Goal: Task Accomplishment & Management: Manage account settings

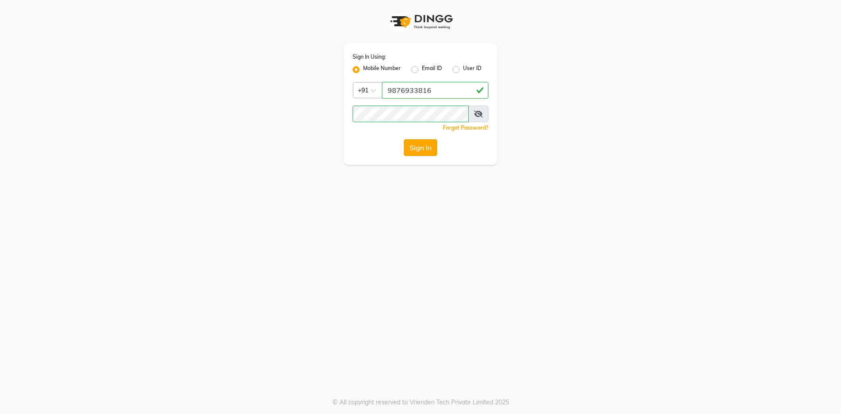
click at [415, 147] on button "Sign In" at bounding box center [420, 147] width 33 height 17
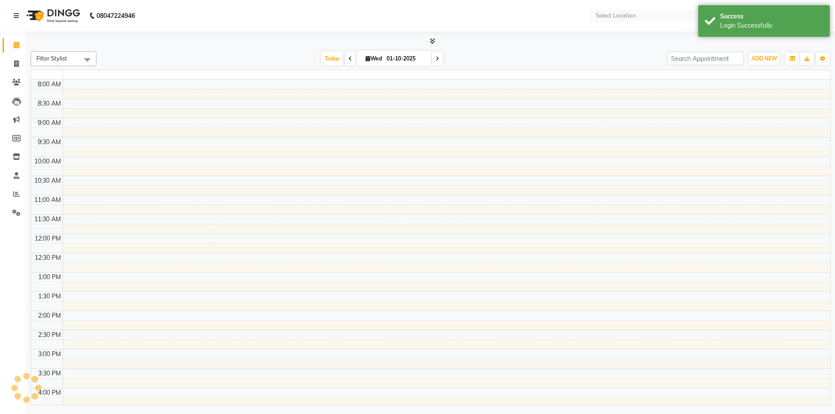
select select "en"
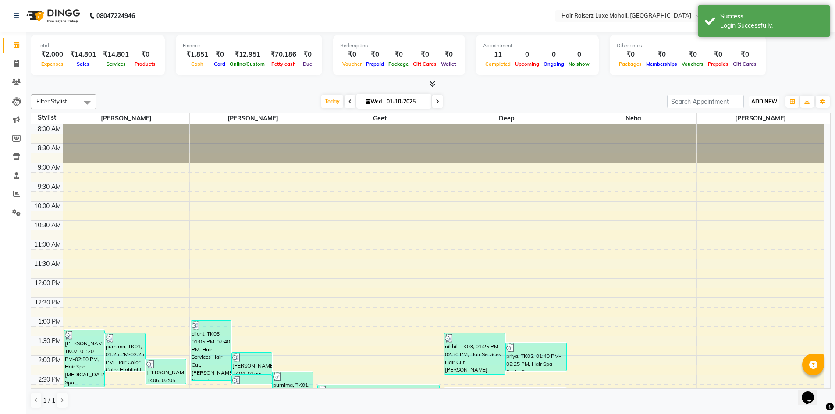
click at [774, 101] on span "ADD NEW" at bounding box center [764, 101] width 26 height 7
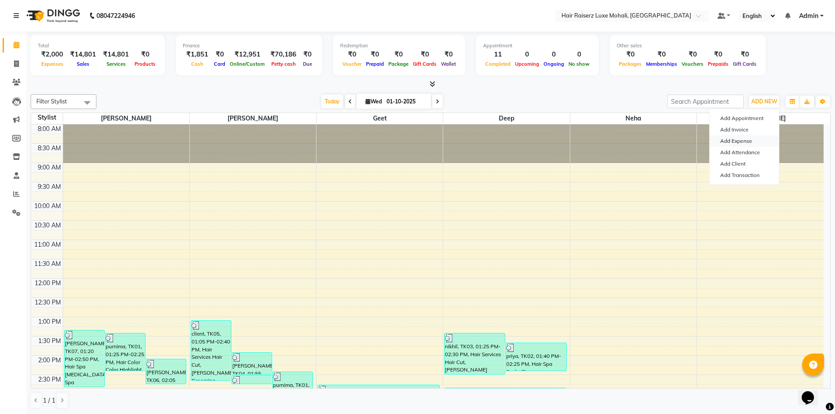
click at [762, 141] on link "Add Expense" at bounding box center [743, 140] width 69 height 11
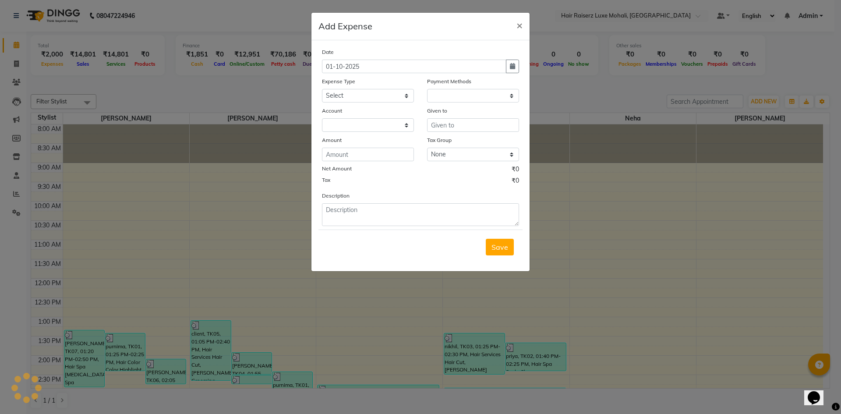
select select "1"
select select "7786"
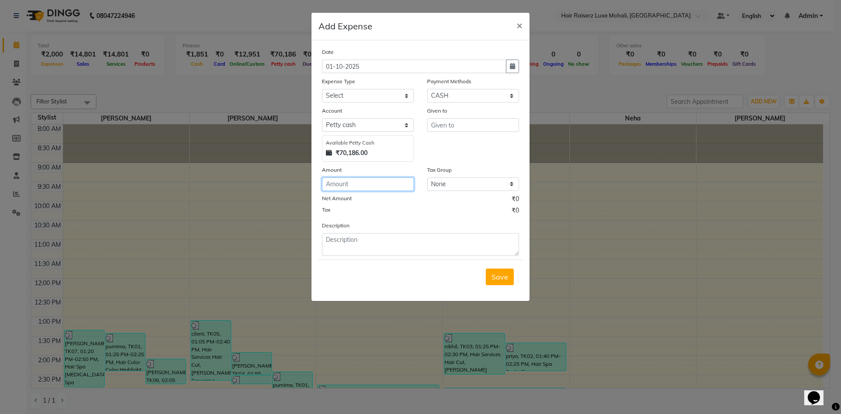
click at [392, 180] on input "number" at bounding box center [368, 184] width 92 height 14
click at [406, 184] on input "number" at bounding box center [368, 184] width 92 height 14
type input "250"
drag, startPoint x: 457, startPoint y: 127, endPoint x: 459, endPoint y: 121, distance: 6.3
click at [459, 123] on input "text" at bounding box center [473, 125] width 92 height 14
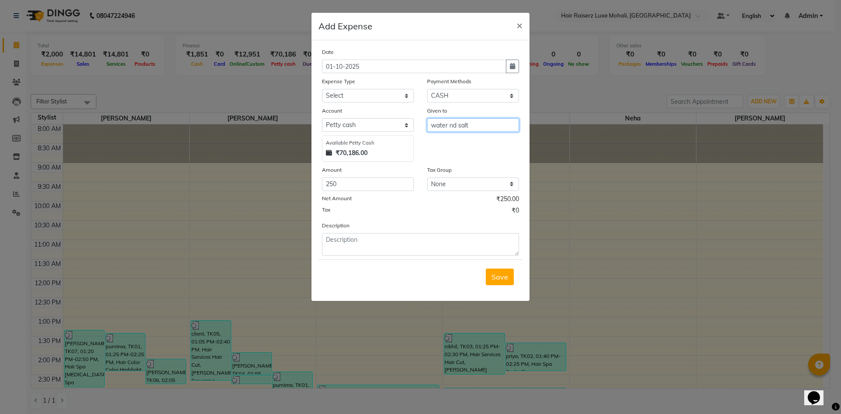
type input "water nd salt"
click at [398, 93] on select "Select Advance Salary Advance Tax Bank charges Bank Expense Cab Exp Client Exp …" at bounding box center [368, 96] width 92 height 14
select select "7571"
click at [322, 89] on select "Select Advance Salary Advance Tax Bank charges Bank Expense Cab Exp Client Exp …" at bounding box center [368, 96] width 92 height 14
click at [498, 271] on button "Save" at bounding box center [500, 277] width 28 height 17
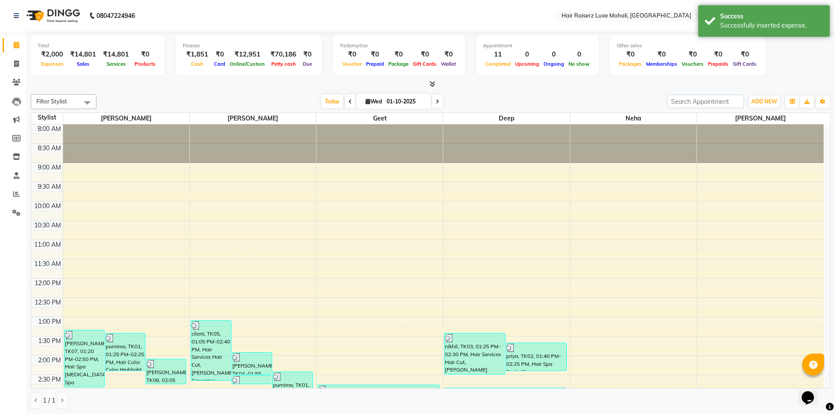
click at [768, 111] on div "Filter Stylist Select All [PERSON_NAME] deep Geet neha [PERSON_NAME] [DATE] [DA…" at bounding box center [431, 252] width 800 height 322
click at [774, 95] on div "ADD NEW Toggle Dropdown Add Appointment Add Invoice Add Expense Add Attendance …" at bounding box center [764, 102] width 32 height 14
click at [773, 98] on span "ADD NEW" at bounding box center [764, 101] width 26 height 7
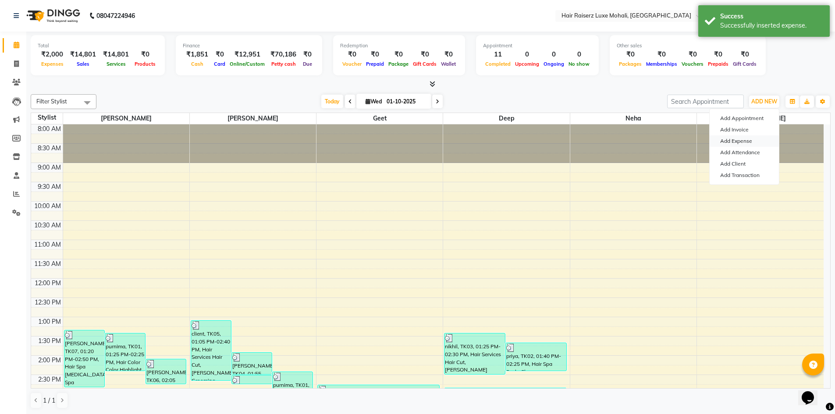
click at [769, 143] on link "Add Expense" at bounding box center [743, 140] width 69 height 11
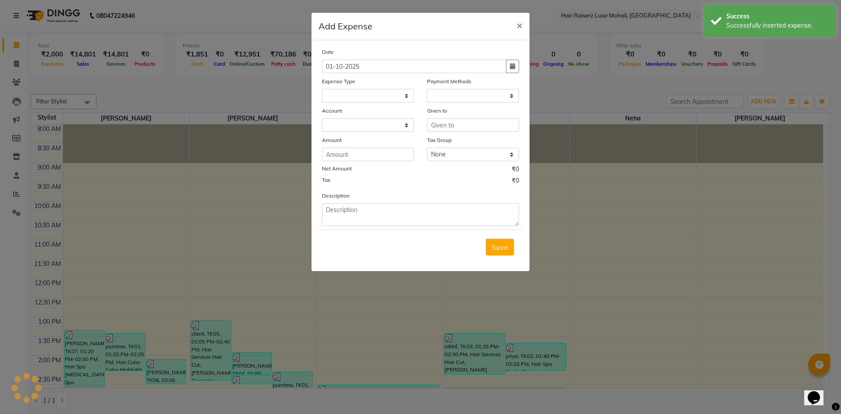
select select "1"
select select "7786"
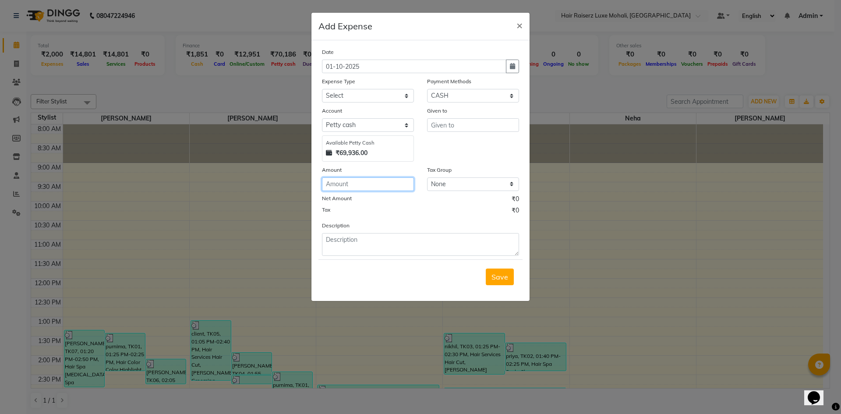
click at [401, 180] on input "number" at bounding box center [368, 184] width 92 height 14
type input "900"
click at [481, 127] on input "text" at bounding box center [473, 125] width 92 height 14
type input "printing"
click at [402, 100] on select "Select Advance Salary Advance Tax Bank charges Bank Expense Cab Exp Client Exp …" at bounding box center [368, 96] width 92 height 14
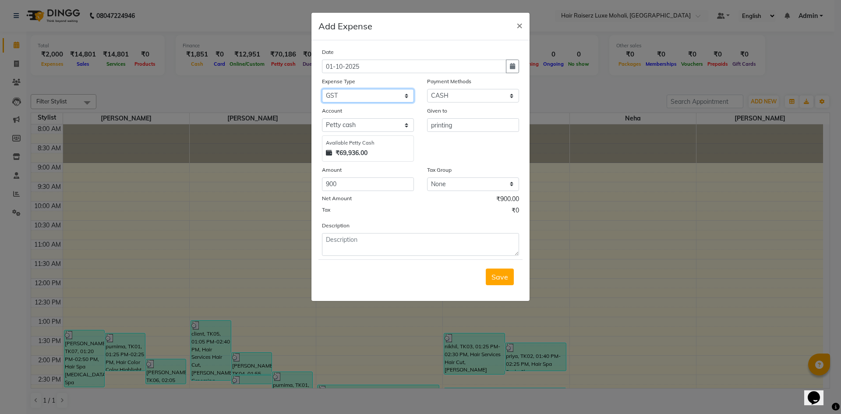
click at [322, 89] on select "Select Advance Salary Advance Tax Bank charges Bank Expense Cab Exp Client Exp …" at bounding box center [368, 96] width 92 height 14
click at [407, 92] on select "Select Advance Salary Advance Tax Bank charges Bank Expense Cab Exp Client Exp …" at bounding box center [368, 96] width 92 height 14
click at [379, 91] on select "Select Advance Salary Advance Tax Bank charges Bank Expense Cab Exp Client Exp …" at bounding box center [368, 96] width 92 height 14
select select "16310"
click at [322, 89] on select "Select Advance Salary Advance Tax Bank charges Bank Expense Cab Exp Client Exp …" at bounding box center [368, 96] width 92 height 14
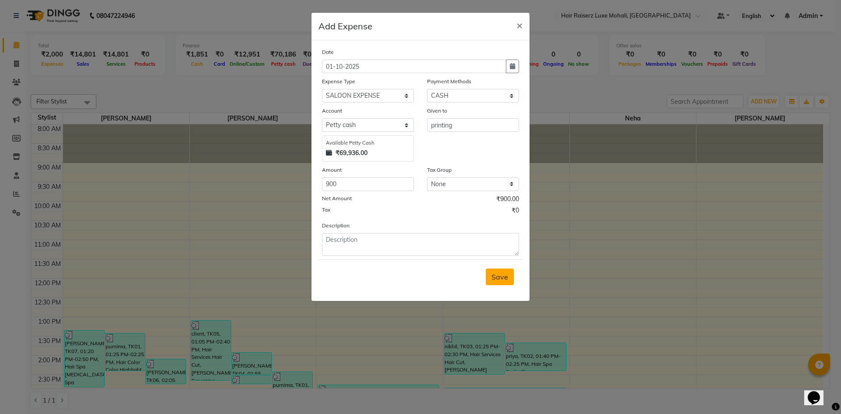
click at [495, 283] on button "Save" at bounding box center [500, 277] width 28 height 17
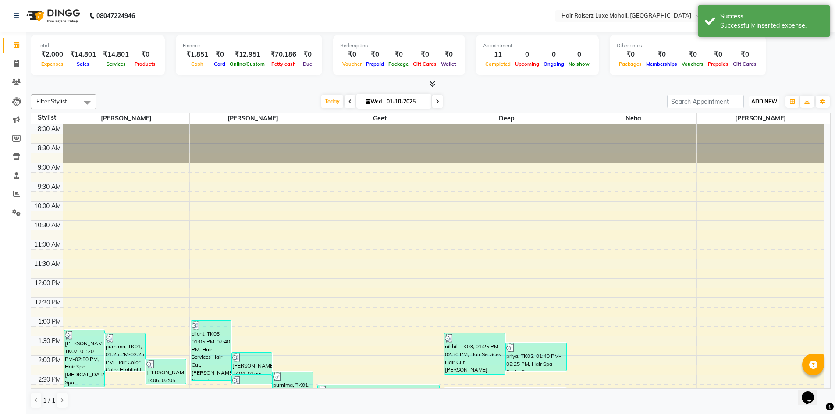
click at [765, 106] on button "ADD NEW Toggle Dropdown" at bounding box center [764, 102] width 30 height 12
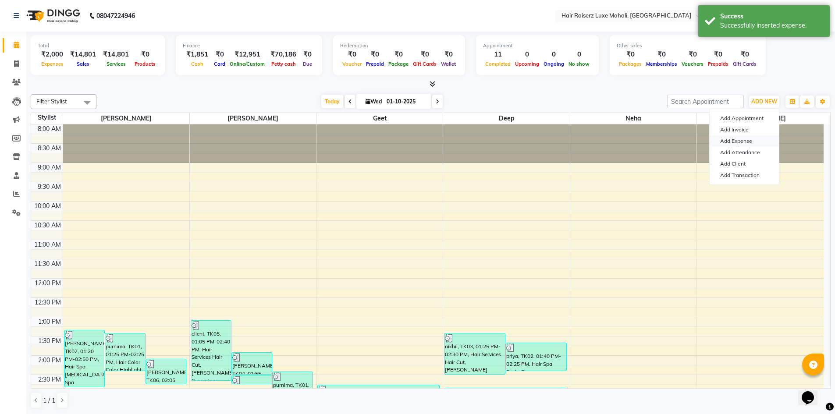
click at [748, 142] on link "Add Expense" at bounding box center [743, 140] width 69 height 11
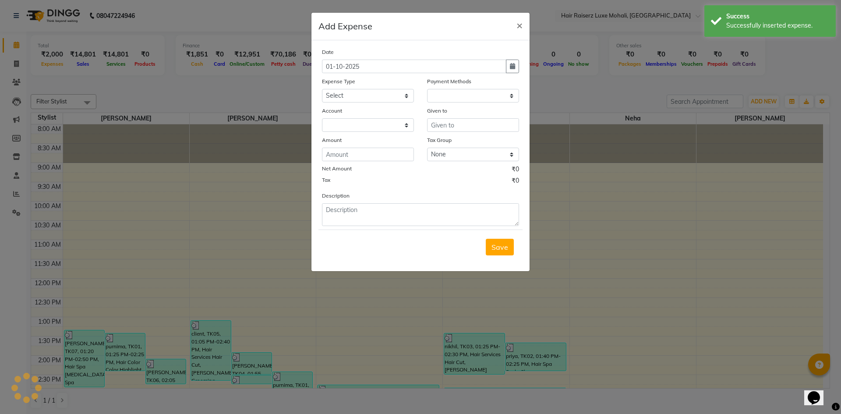
select select "1"
select select "7786"
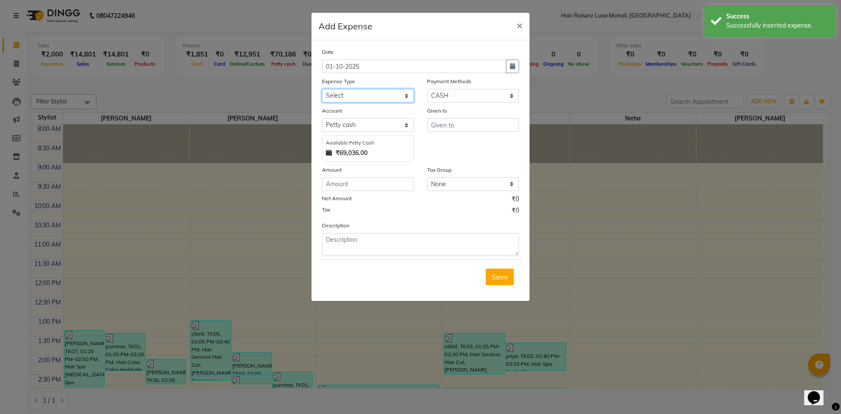
click at [366, 98] on select "Select Advance Salary Advance Tax Bank charges Bank Expense Cab Exp Client Exp …" at bounding box center [368, 96] width 92 height 14
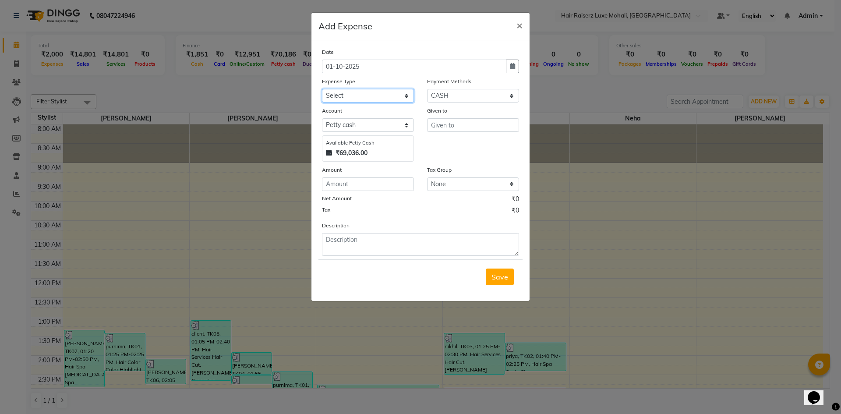
select select "7571"
click at [322, 89] on select "Select Advance Salary Advance Tax Bank charges Bank Expense Cab Exp Client Exp …" at bounding box center [368, 96] width 92 height 14
click at [382, 185] on input "number" at bounding box center [368, 184] width 92 height 14
type input "40"
click at [490, 123] on input "text" at bounding box center [473, 125] width 92 height 14
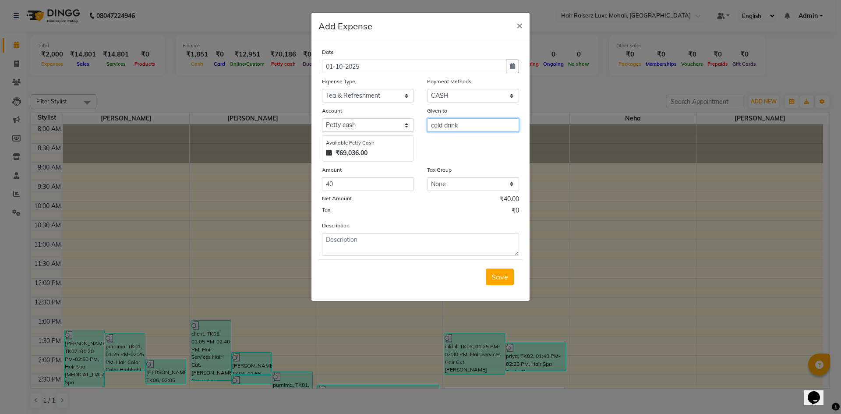
type input "cold drink"
click at [482, 102] on select "Select GPay UPI CARD CASH Credit Card Prepaid Voucher PayTM Wallet Bank Package…" at bounding box center [473, 96] width 92 height 14
select select "8"
click at [427, 89] on select "Select GPay UPI CARD CASH Credit Card Prepaid Voucher PayTM Wallet Bank Package…" at bounding box center [473, 96] width 92 height 14
select select "7787"
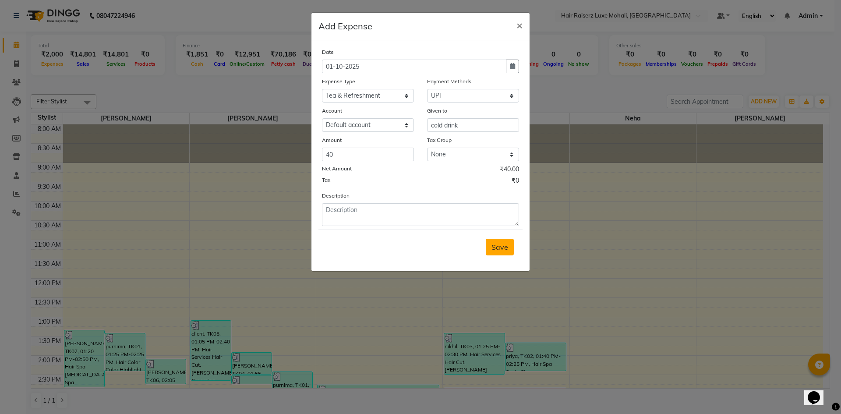
click at [502, 241] on button "Save" at bounding box center [500, 247] width 28 height 17
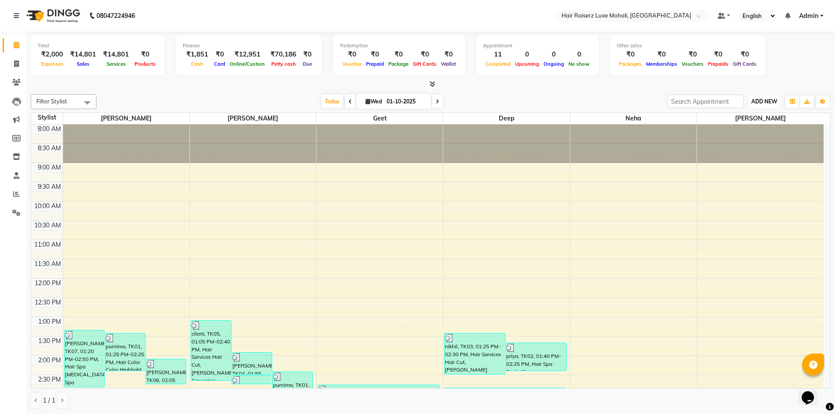
click at [763, 106] on button "ADD NEW Toggle Dropdown" at bounding box center [764, 102] width 30 height 12
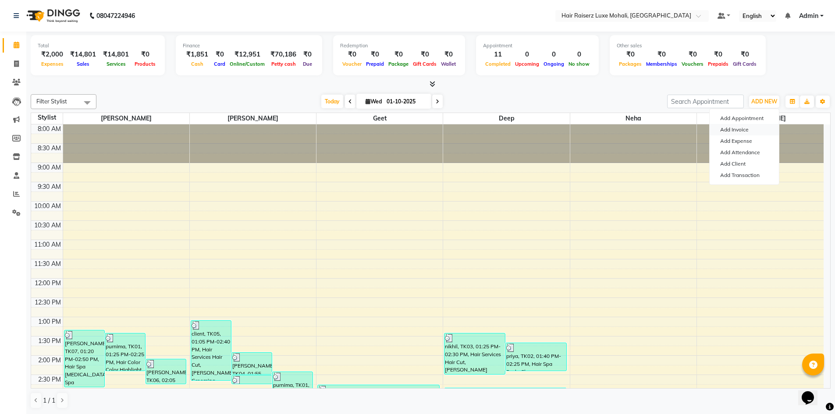
click at [762, 134] on link "Add Invoice" at bounding box center [743, 129] width 69 height 11
select select "service"
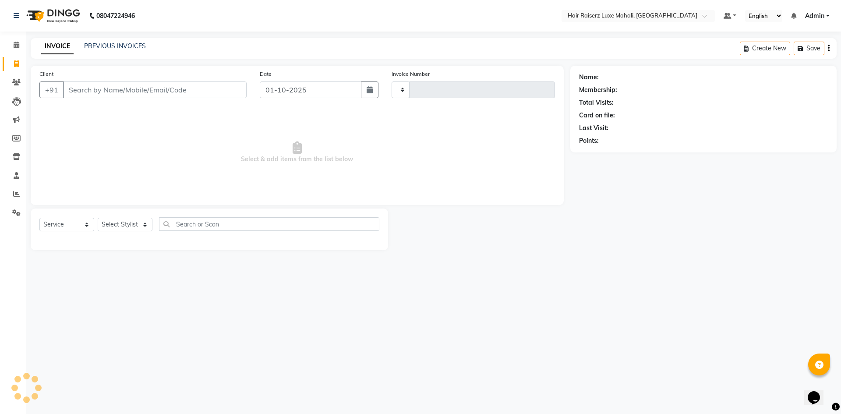
type input "0277"
select select "8575"
click at [229, 92] on input "Client" at bounding box center [155, 89] width 184 height 17
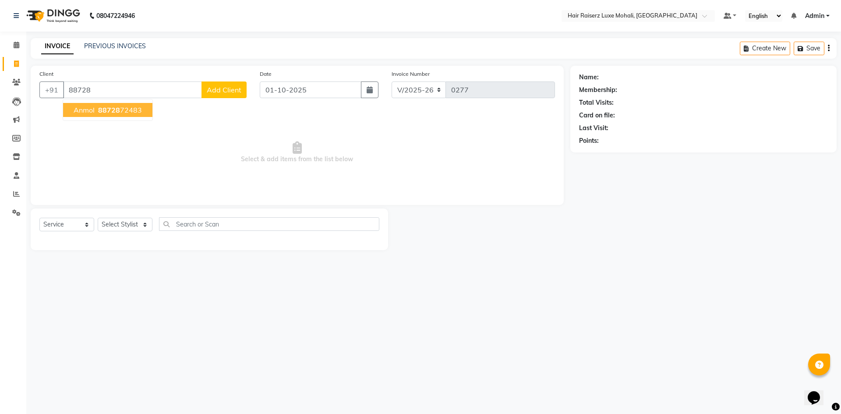
click at [138, 116] on ngb-typeahead-window "[PERSON_NAME] 88728 72483" at bounding box center [108, 110] width 90 height 22
click at [138, 114] on ngb-highlight "88728 72483" at bounding box center [119, 110] width 46 height 9
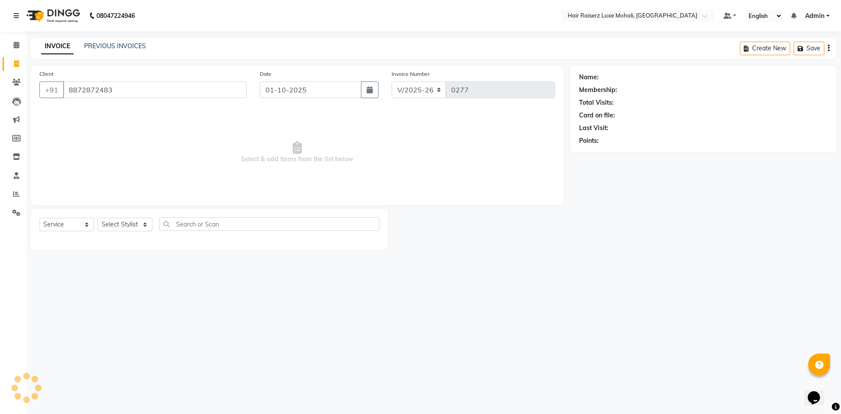
type input "8872872483"
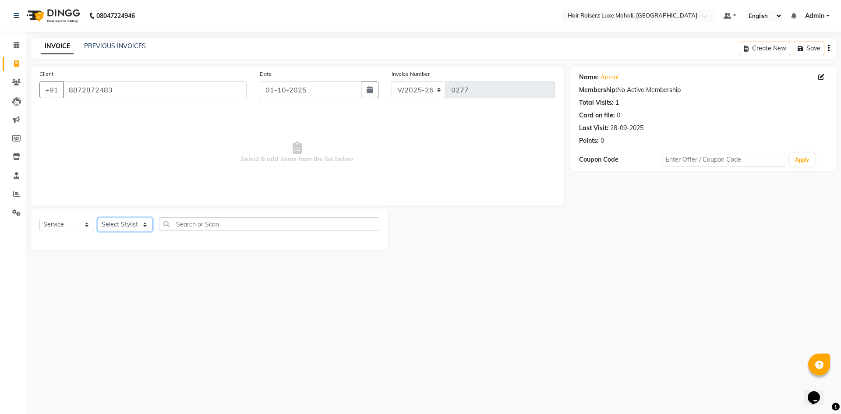
click at [130, 225] on select "Select Stylist Admin [PERSON_NAME] deep Geet neha [PERSON_NAME]" at bounding box center [125, 225] width 55 height 14
select select "90863"
click at [98, 218] on select "Select Stylist Admin [PERSON_NAME] deep Geet neha [PERSON_NAME]" at bounding box center [125, 225] width 55 height 14
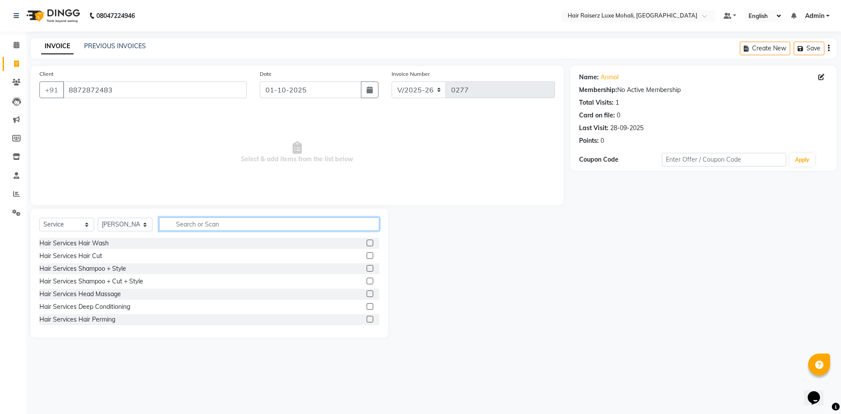
click at [183, 220] on input "text" at bounding box center [269, 224] width 220 height 14
type input ","
type input "make"
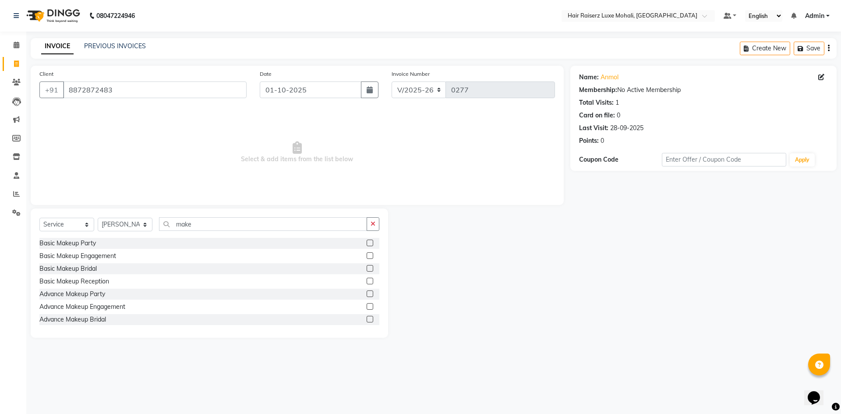
drag, startPoint x: 361, startPoint y: 295, endPoint x: 361, endPoint y: 287, distance: 7.9
click at [367, 293] on label at bounding box center [370, 293] width 7 height 7
click at [367, 293] on input "checkbox" at bounding box center [370, 294] width 6 height 6
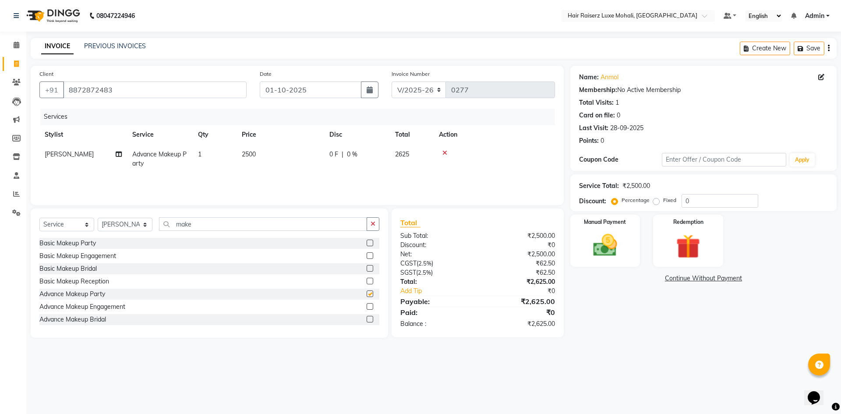
checkbox input "false"
click at [250, 150] on span "2500" at bounding box center [249, 154] width 14 height 8
select select "90863"
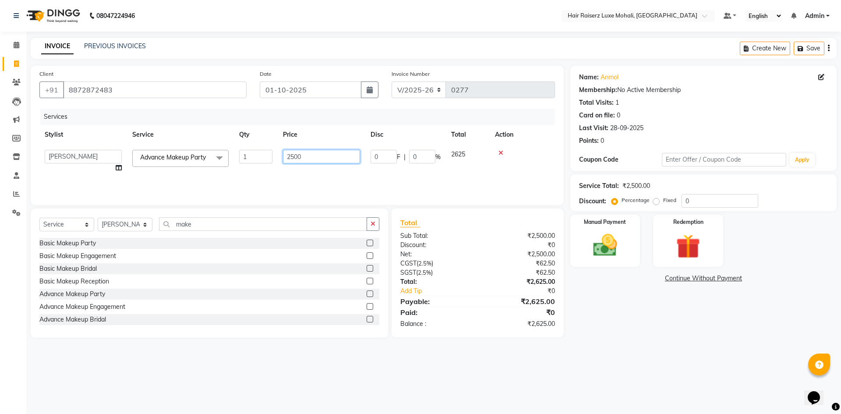
click at [344, 154] on input "2500" at bounding box center [321, 157] width 77 height 14
type input "2"
type input "3000"
click at [703, 301] on div "Name: [PERSON_NAME] Membership: No Active Membership Total Visits: 1 Card on fi…" at bounding box center [706, 202] width 273 height 272
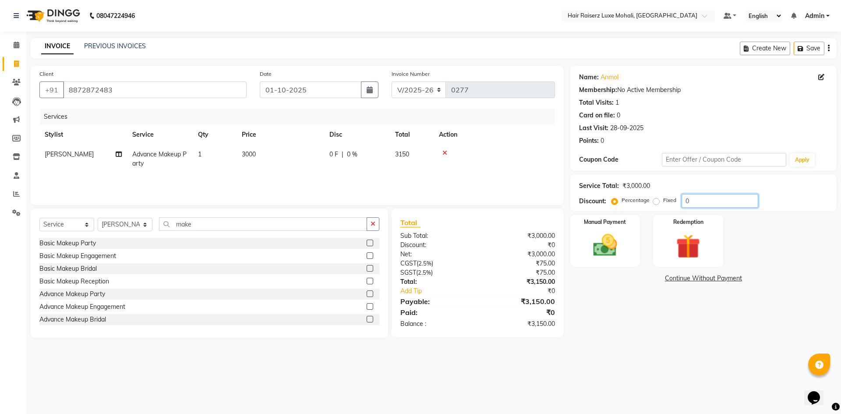
click at [713, 210] on div "Service Total: ₹3,000.00 Discount: Percentage Fixed 0" at bounding box center [703, 192] width 266 height 37
type input "4.76"
click at [717, 220] on div "Redemption" at bounding box center [688, 241] width 73 height 54
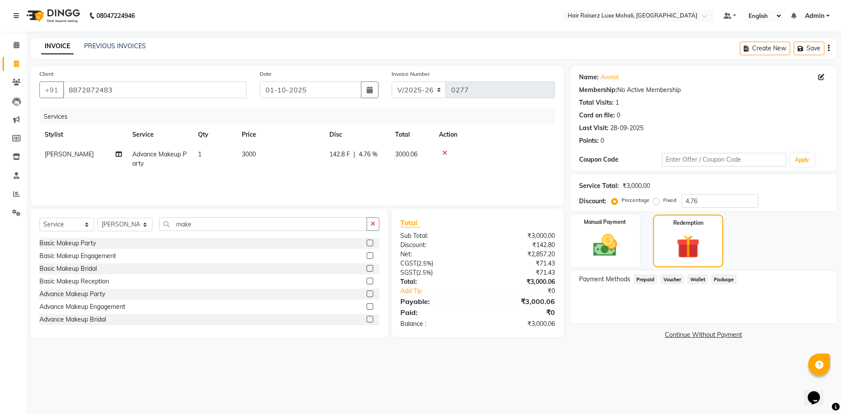
click at [642, 248] on div "Manual Payment Redemption" at bounding box center [704, 241] width 280 height 53
click at [635, 258] on div "Manual Payment" at bounding box center [605, 241] width 73 height 55
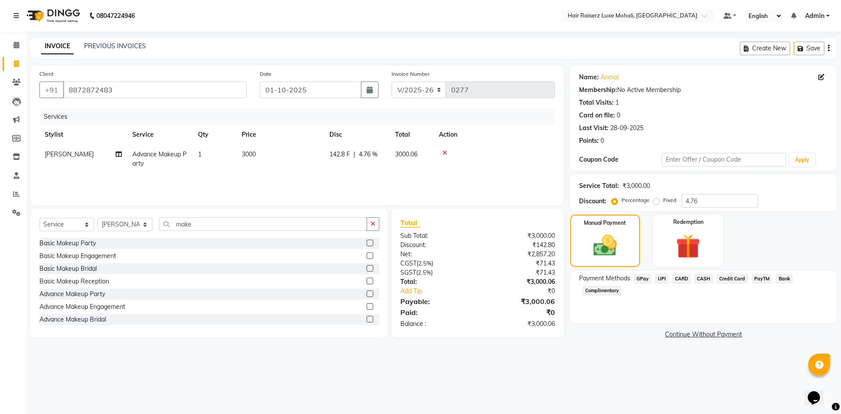
click at [661, 280] on span "UPI" at bounding box center [662, 279] width 14 height 10
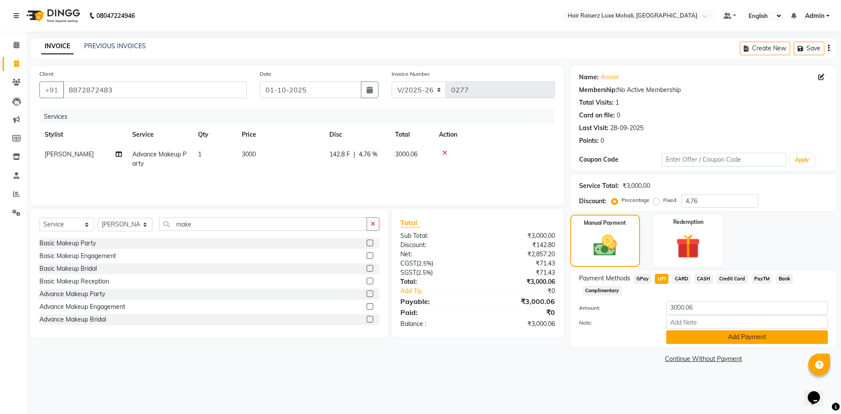
click at [733, 337] on button "Add Payment" at bounding box center [747, 337] width 162 height 14
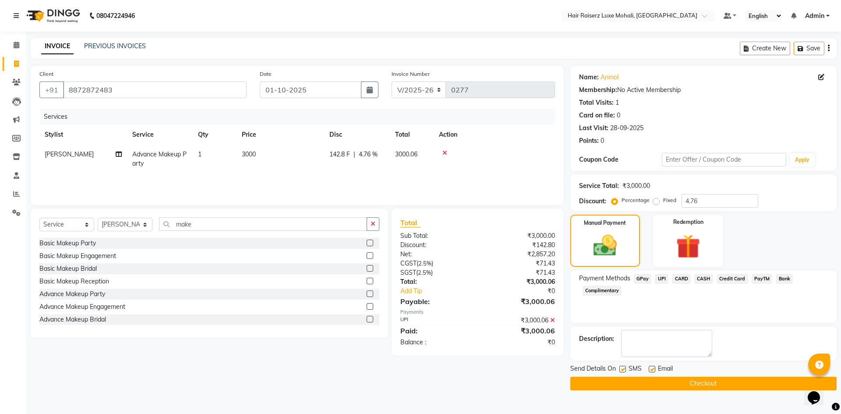
click at [698, 380] on button "Checkout" at bounding box center [703, 384] width 266 height 14
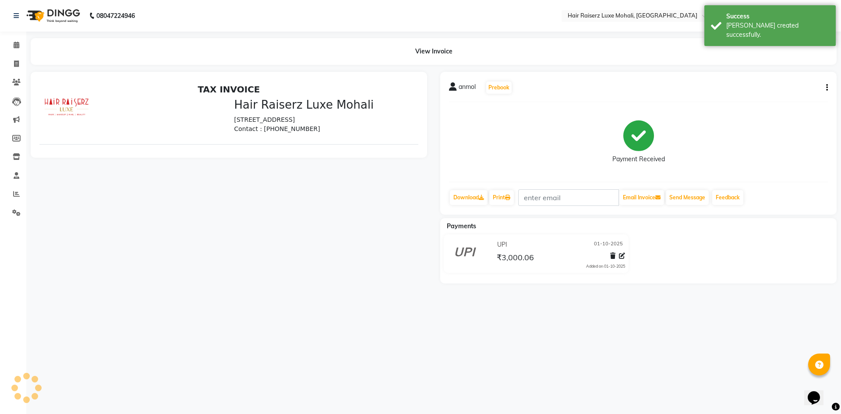
select select "8575"
select select "service"
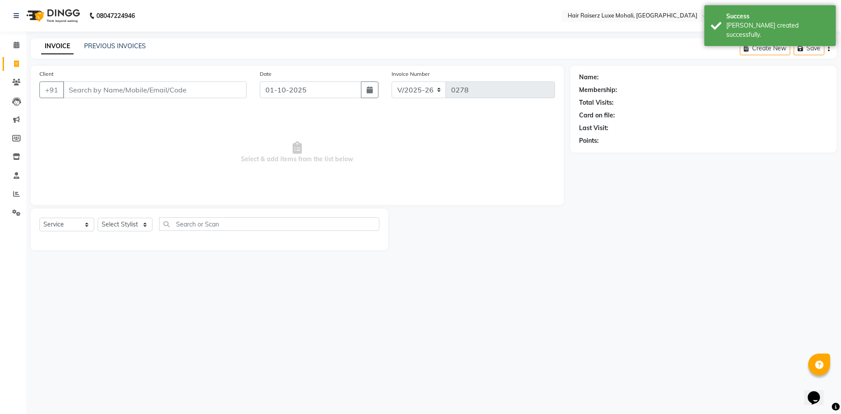
click at [88, 95] on input "Client" at bounding box center [155, 89] width 184 height 17
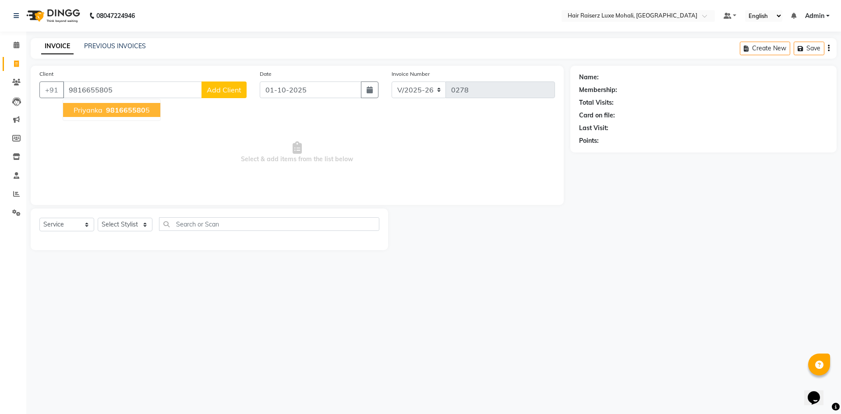
type input "9816655805"
click at [121, 109] on span "981665580" at bounding box center [125, 110] width 39 height 9
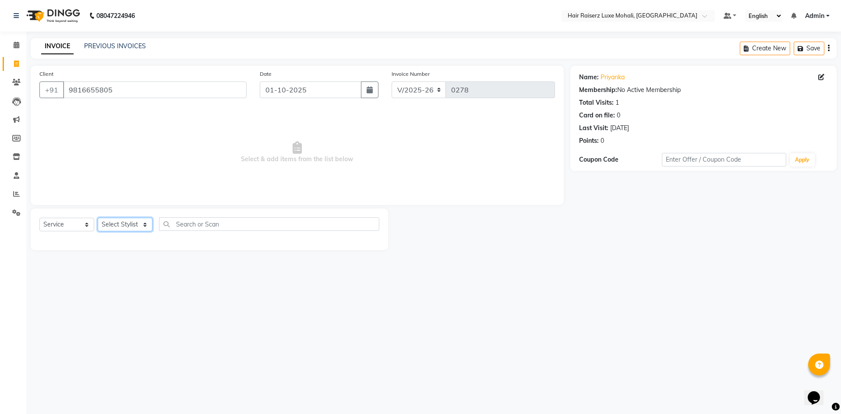
click at [149, 222] on select "Select Stylist Admin [PERSON_NAME] deep Geet neha [PERSON_NAME]" at bounding box center [125, 225] width 55 height 14
select select "87876"
click at [98, 218] on select "Select Stylist Admin [PERSON_NAME] deep Geet neha [PERSON_NAME]" at bounding box center [125, 225] width 55 height 14
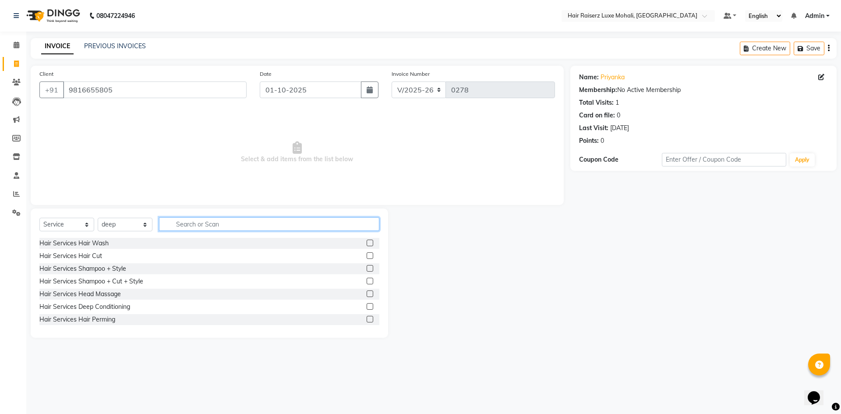
click at [195, 220] on input "text" at bounding box center [269, 224] width 220 height 14
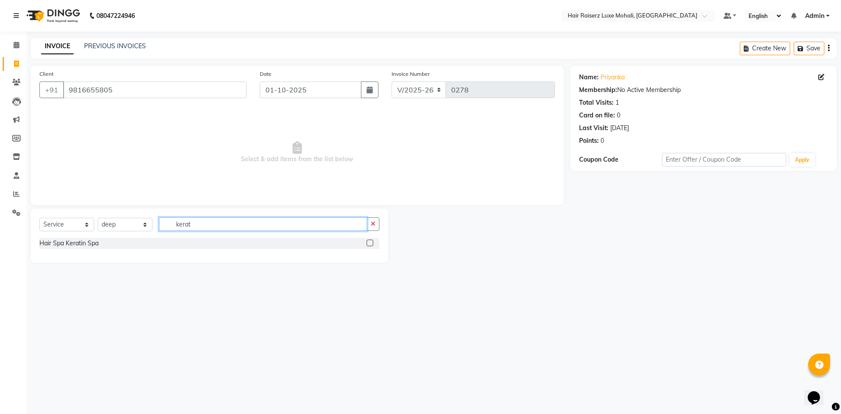
type input "kerat"
click at [372, 241] on label at bounding box center [370, 243] width 7 height 7
click at [372, 241] on input "checkbox" at bounding box center [370, 244] width 6 height 6
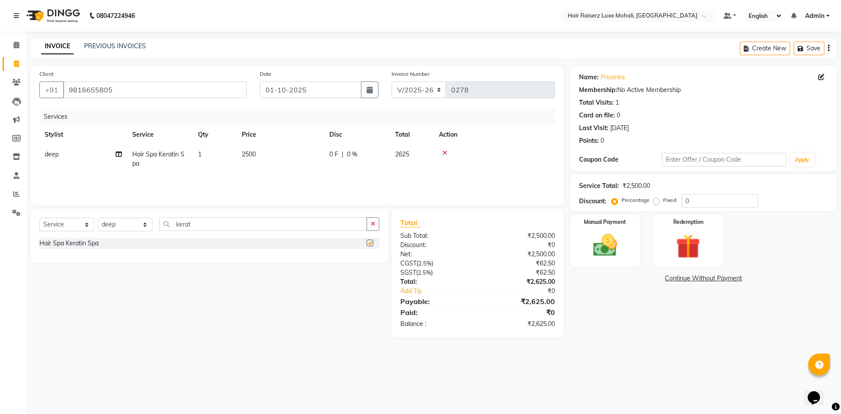
checkbox input "false"
click at [131, 222] on select "Select Stylist Admin [PERSON_NAME] deep Geet neha [PERSON_NAME]" at bounding box center [125, 225] width 55 height 14
select select "85953"
click at [98, 218] on select "Select Stylist Admin [PERSON_NAME] deep Geet neha [PERSON_NAME]" at bounding box center [125, 225] width 55 height 14
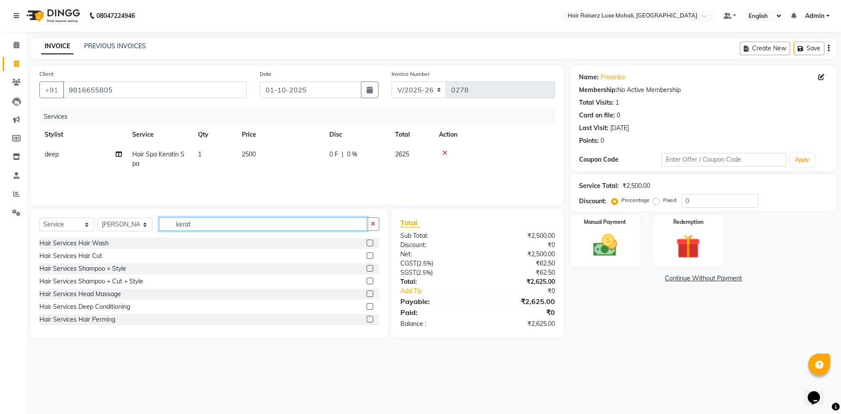
click at [342, 227] on input "kerat" at bounding box center [263, 224] width 208 height 14
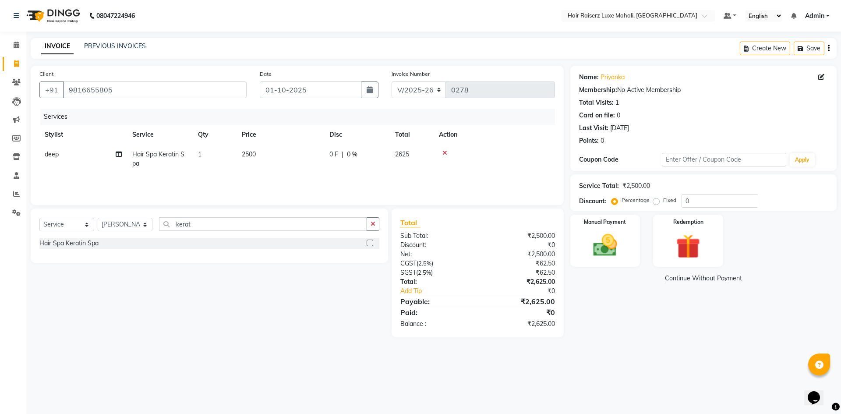
drag, startPoint x: 371, startPoint y: 245, endPoint x: 349, endPoint y: 209, distance: 42.5
click at [371, 245] on label at bounding box center [370, 243] width 7 height 7
click at [371, 245] on input "checkbox" at bounding box center [370, 244] width 6 height 6
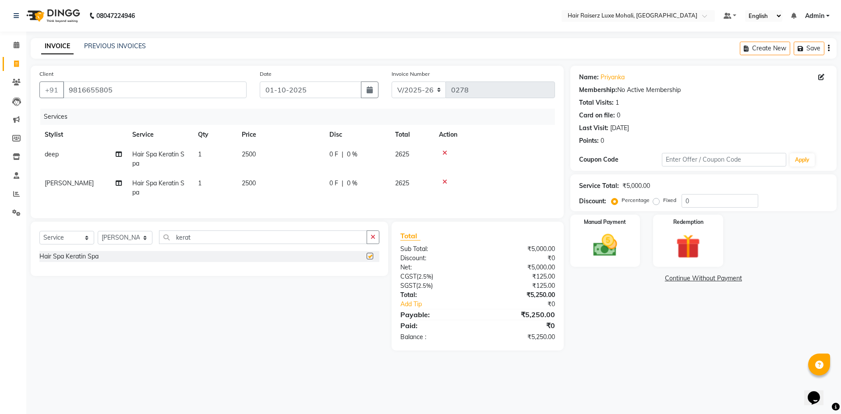
checkbox input "false"
click at [255, 154] on span "2500" at bounding box center [249, 154] width 14 height 8
select select "87876"
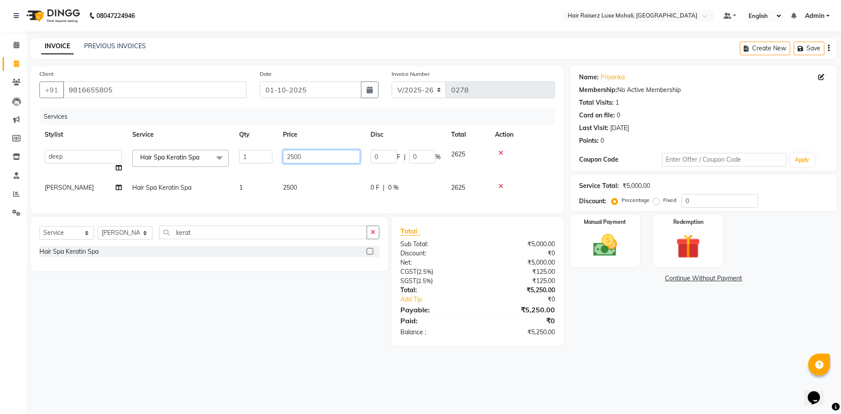
click at [322, 159] on input "2500" at bounding box center [321, 157] width 77 height 14
type input "2"
type input "3250"
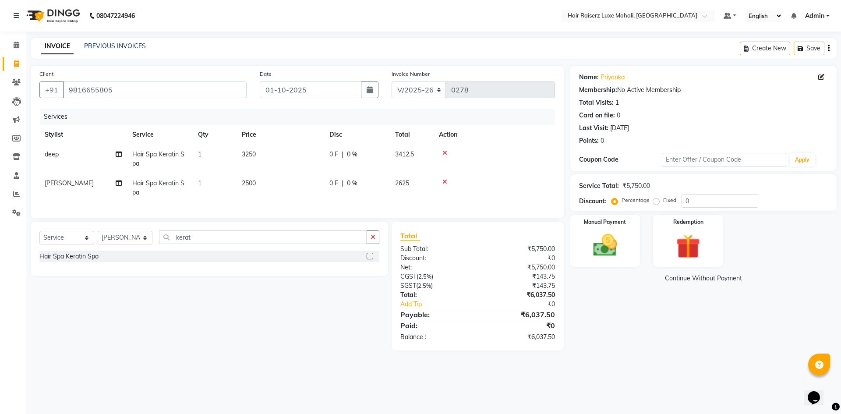
click at [310, 185] on td "2500" at bounding box center [281, 187] width 88 height 29
select select "85953"
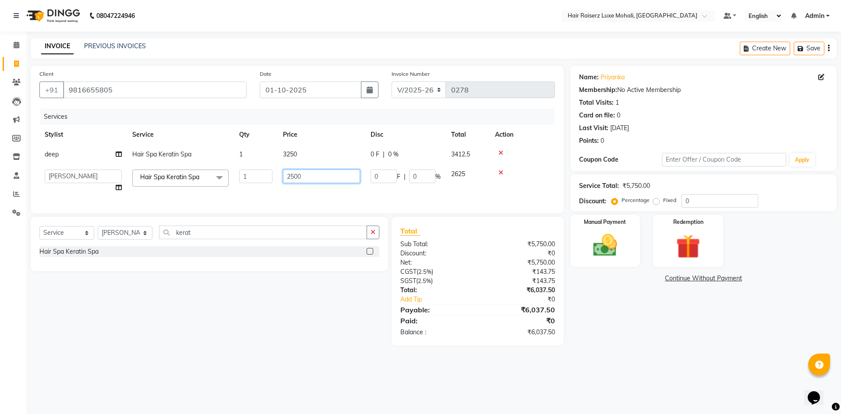
click at [319, 174] on input "2500" at bounding box center [321, 177] width 77 height 14
type input "2"
type input "3250"
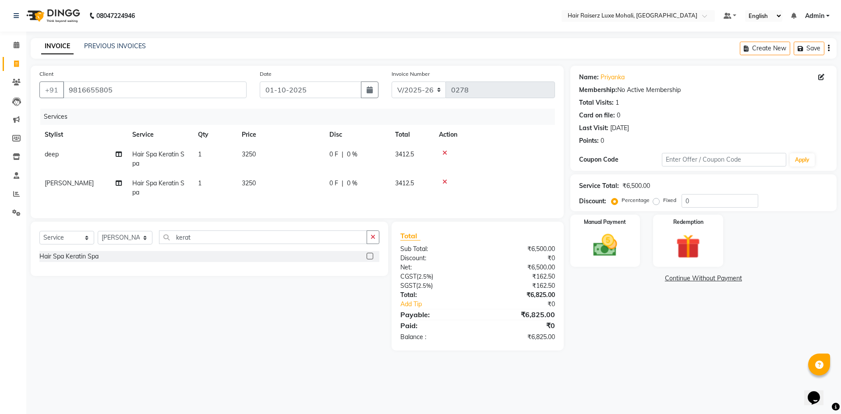
click at [290, 232] on div "Select Service Product Membership Package Voucher Prepaid Gift Card Select Styl…" at bounding box center [209, 249] width 357 height 54
click at [149, 244] on select "Select Stylist Admin [PERSON_NAME] deep Geet neha [PERSON_NAME]" at bounding box center [125, 238] width 55 height 14
select select "86726"
click at [98, 237] on select "Select Stylist Admin [PERSON_NAME] deep Geet neha [PERSON_NAME]" at bounding box center [125, 238] width 55 height 14
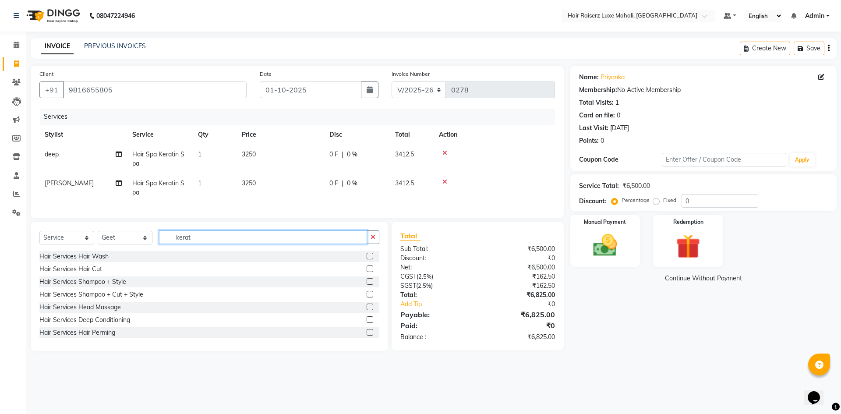
click at [219, 244] on input "kerat" at bounding box center [263, 237] width 208 height 14
type input "k"
type input "thre"
click at [367, 259] on label at bounding box center [370, 256] width 7 height 7
click at [367, 259] on input "checkbox" at bounding box center [370, 257] width 6 height 6
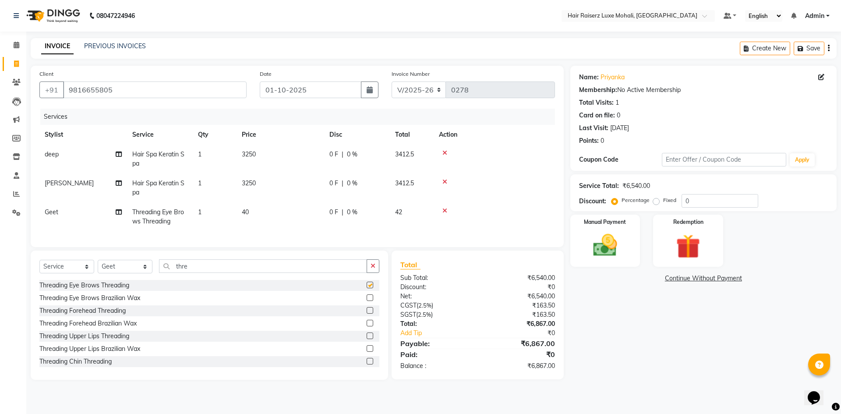
checkbox input "false"
click at [367, 314] on label at bounding box center [370, 310] width 7 height 7
click at [367, 314] on input "checkbox" at bounding box center [370, 311] width 6 height 6
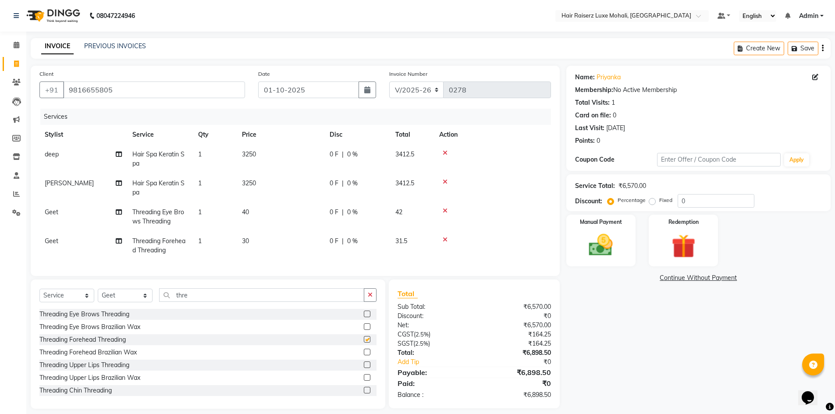
checkbox input "false"
click at [364, 368] on label at bounding box center [367, 364] width 7 height 7
click at [364, 368] on input "checkbox" at bounding box center [367, 365] width 6 height 6
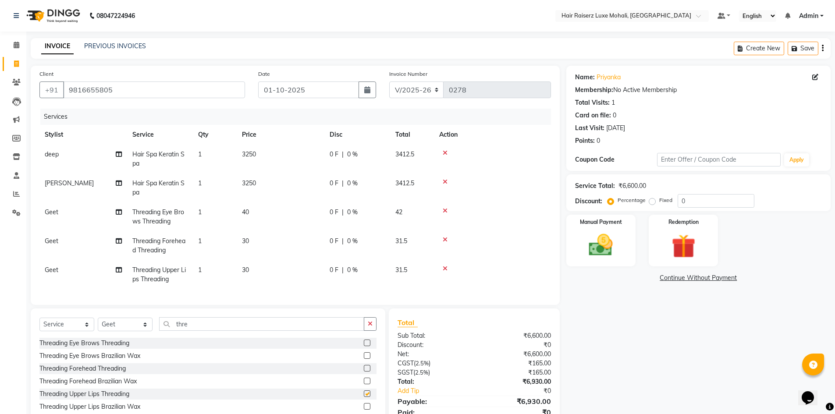
checkbox input "false"
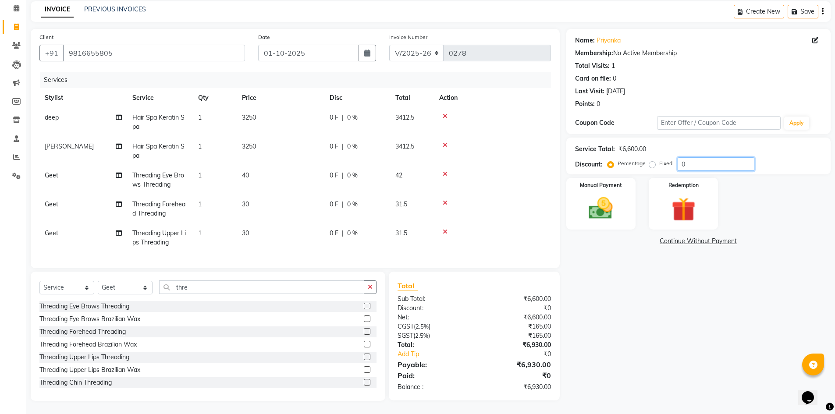
click at [695, 163] on input "0" at bounding box center [715, 164] width 77 height 14
type input "9"
type input "8"
type input "6"
click at [695, 163] on input "6" at bounding box center [715, 164] width 77 height 14
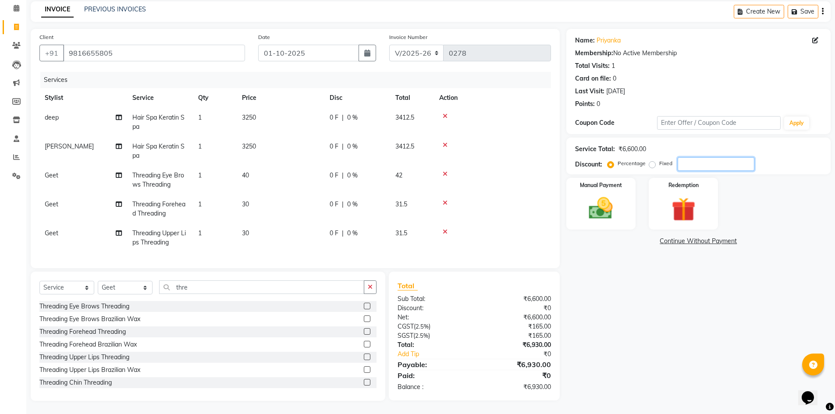
type input "5"
type input "4.47"
click at [702, 198] on img at bounding box center [683, 209] width 40 height 31
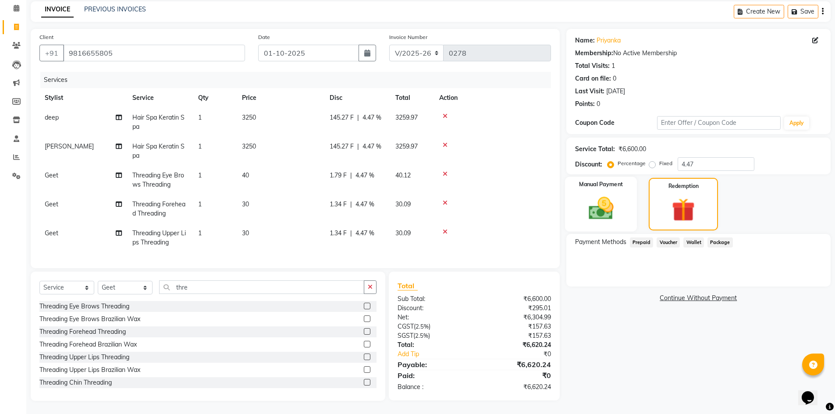
click at [608, 194] on img at bounding box center [600, 208] width 40 height 28
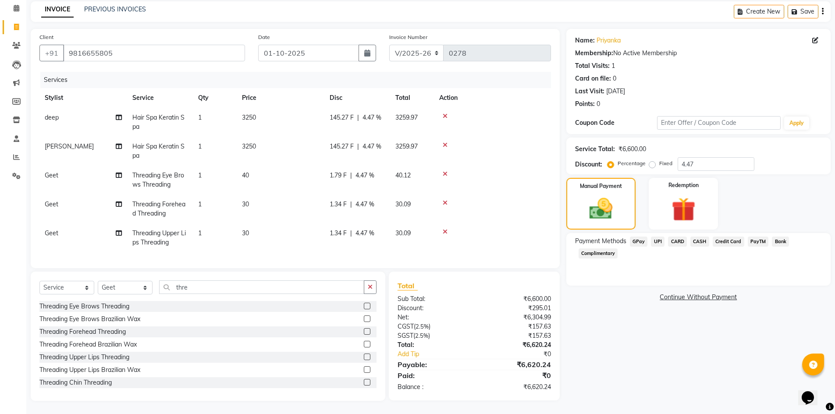
click at [658, 237] on span "UPI" at bounding box center [658, 242] width 14 height 10
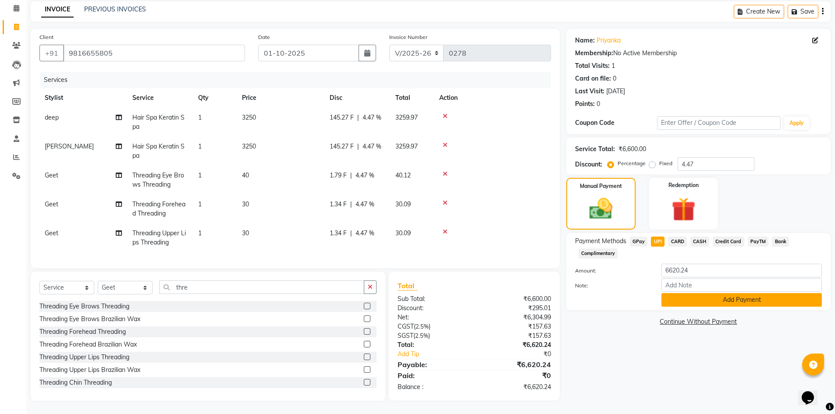
click at [693, 297] on button "Add Payment" at bounding box center [741, 300] width 160 height 14
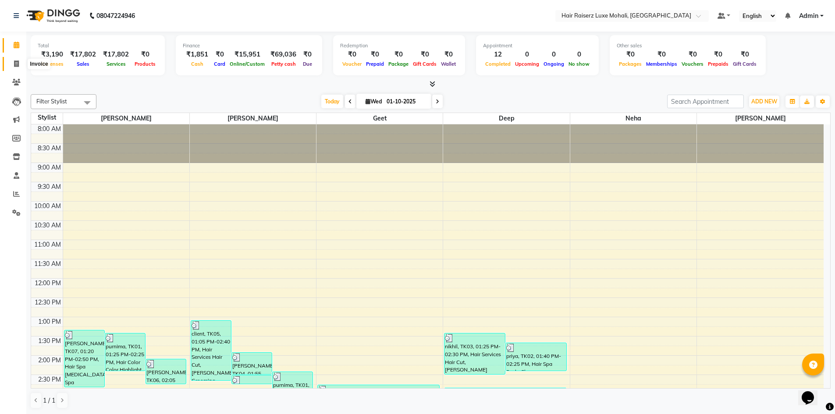
click at [23, 64] on span at bounding box center [16, 64] width 15 height 10
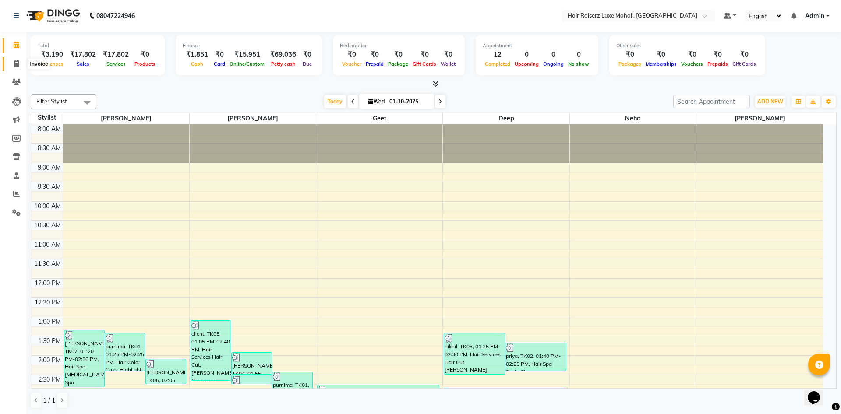
select select "8575"
select select "service"
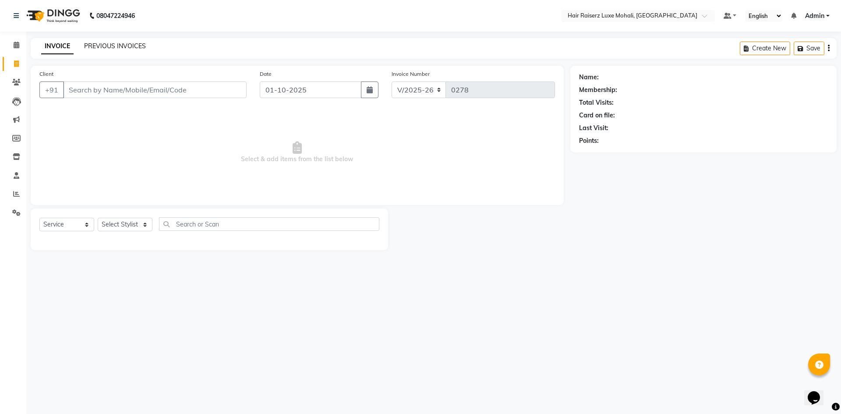
click at [116, 44] on link "PREVIOUS INVOICES" at bounding box center [115, 46] width 62 height 8
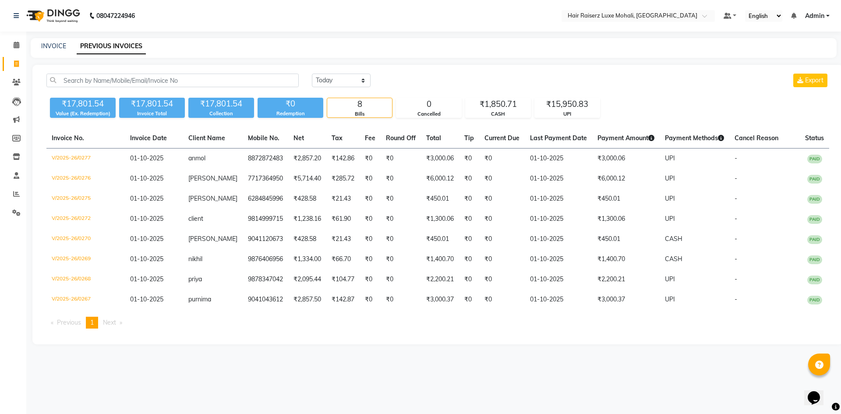
select select "8575"
select select "service"
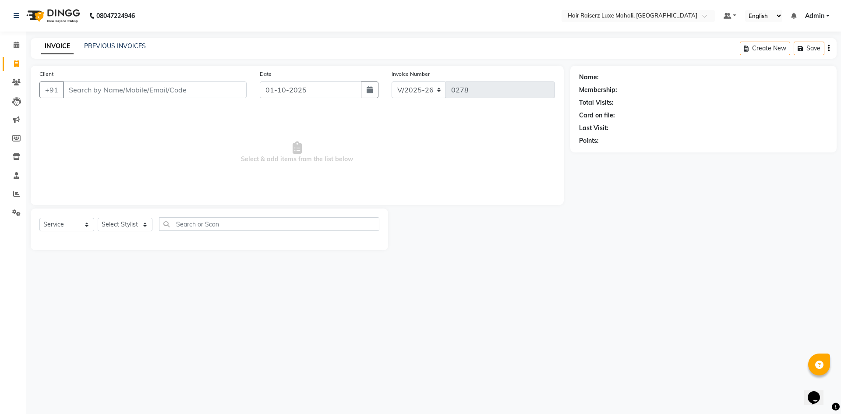
click at [82, 89] on input "Client" at bounding box center [155, 89] width 184 height 17
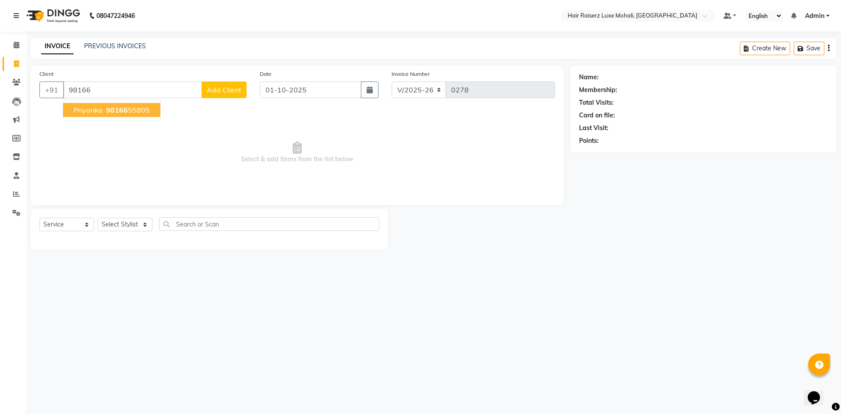
click at [106, 106] on span "98166" at bounding box center [117, 110] width 22 height 9
type input "9816655805"
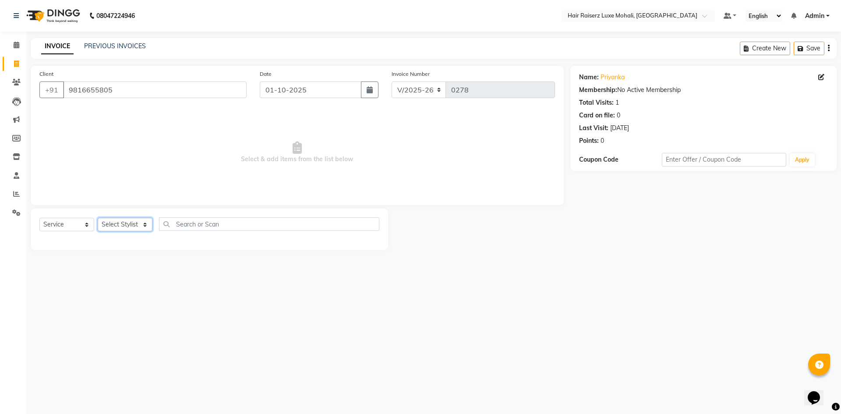
click at [135, 228] on select "Select Stylist Admin [PERSON_NAME] deep Geet neha [PERSON_NAME]" at bounding box center [125, 225] width 55 height 14
select select "87876"
click at [98, 218] on select "Select Stylist Admin [PERSON_NAME] deep Geet neha [PERSON_NAME]" at bounding box center [125, 225] width 55 height 14
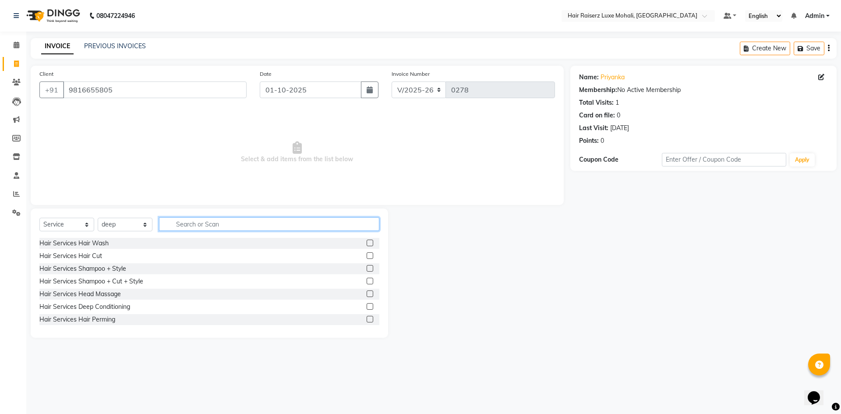
click at [173, 227] on input "text" at bounding box center [269, 224] width 220 height 14
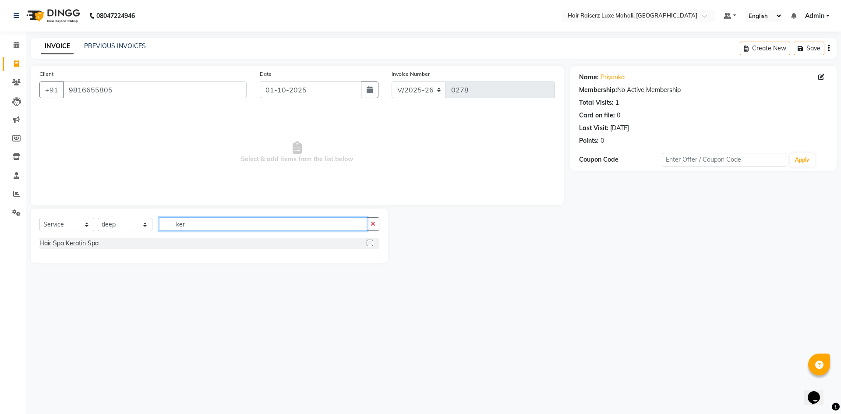
type input "ker"
click at [372, 243] on label at bounding box center [370, 243] width 7 height 7
click at [372, 243] on input "checkbox" at bounding box center [370, 244] width 6 height 6
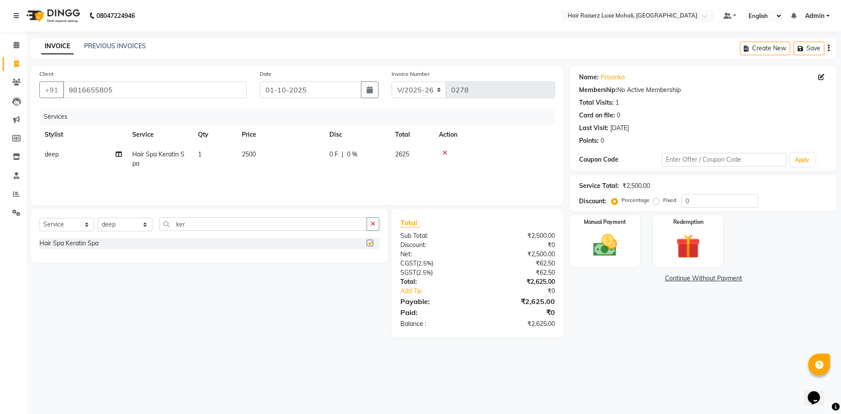
checkbox input "false"
click at [131, 225] on select "Select Stylist Admin [PERSON_NAME] deep Geet neha [PERSON_NAME]" at bounding box center [125, 225] width 55 height 14
select select "85953"
click at [98, 218] on select "Select Stylist Admin [PERSON_NAME] deep Geet neha [PERSON_NAME]" at bounding box center [125, 225] width 55 height 14
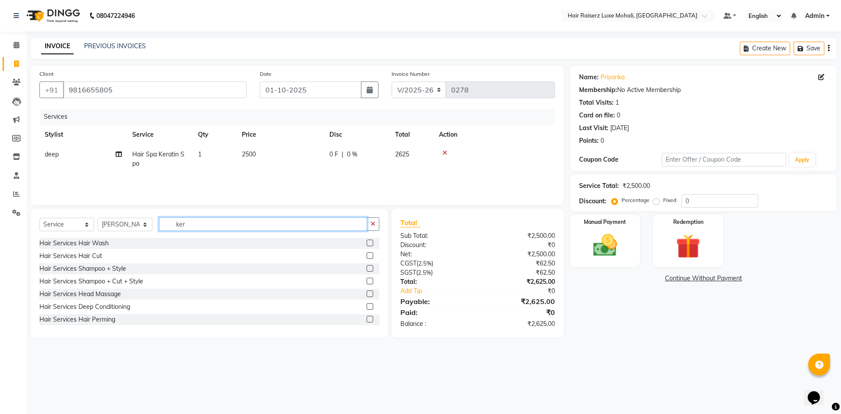
click at [209, 225] on input "ker" at bounding box center [263, 224] width 208 height 14
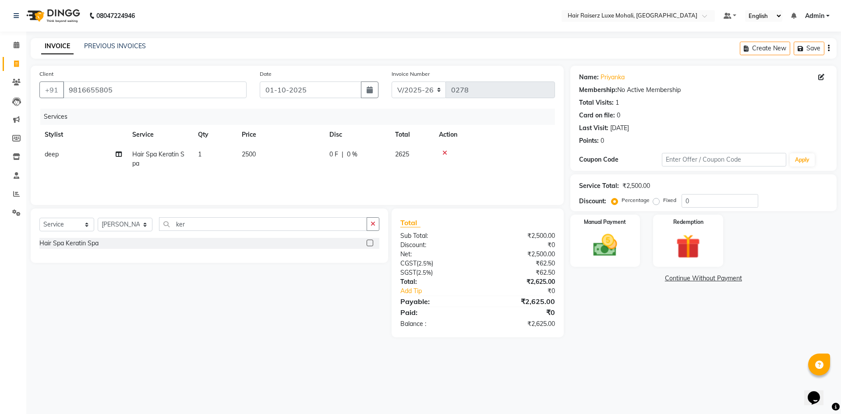
click at [210, 241] on div "Hair Spa Keratin Spa" at bounding box center [209, 243] width 340 height 11
click at [367, 246] on label at bounding box center [370, 243] width 7 height 7
click at [367, 246] on input "checkbox" at bounding box center [370, 244] width 6 height 6
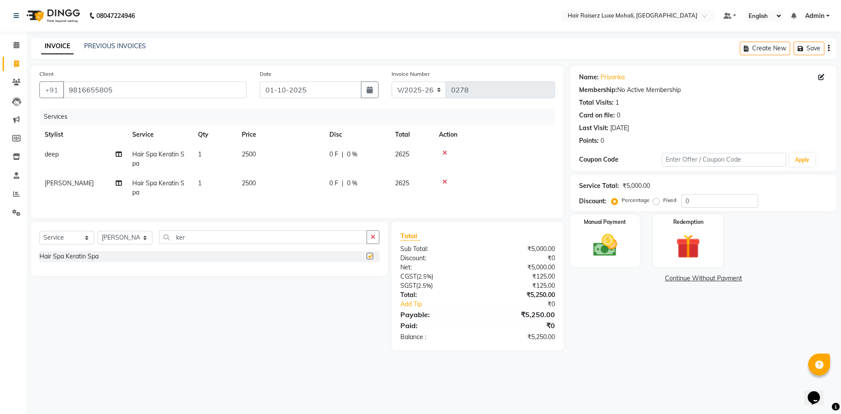
checkbox input "false"
click at [148, 244] on select "Select Stylist Admin [PERSON_NAME] deep Geet neha [PERSON_NAME]" at bounding box center [125, 238] width 55 height 14
select select "86726"
click at [98, 237] on select "Select Stylist Admin [PERSON_NAME] deep Geet neha [PERSON_NAME]" at bounding box center [125, 238] width 55 height 14
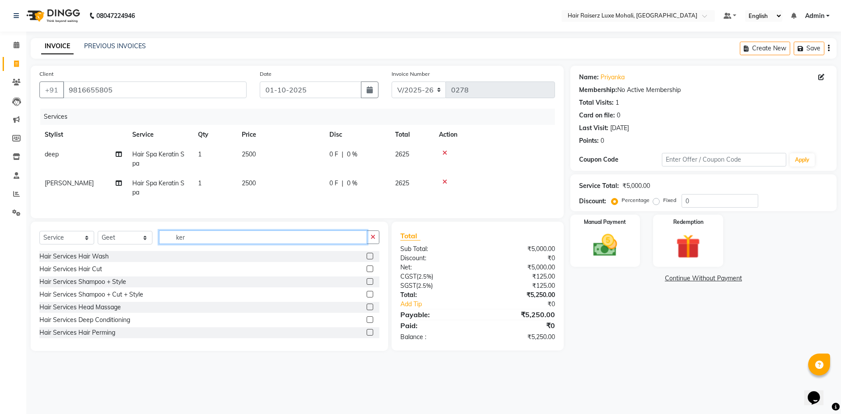
click at [215, 241] on input "ker" at bounding box center [263, 237] width 208 height 14
type input "k"
type input "thread"
click at [367, 259] on label at bounding box center [370, 256] width 7 height 7
click at [367, 259] on input "checkbox" at bounding box center [370, 257] width 6 height 6
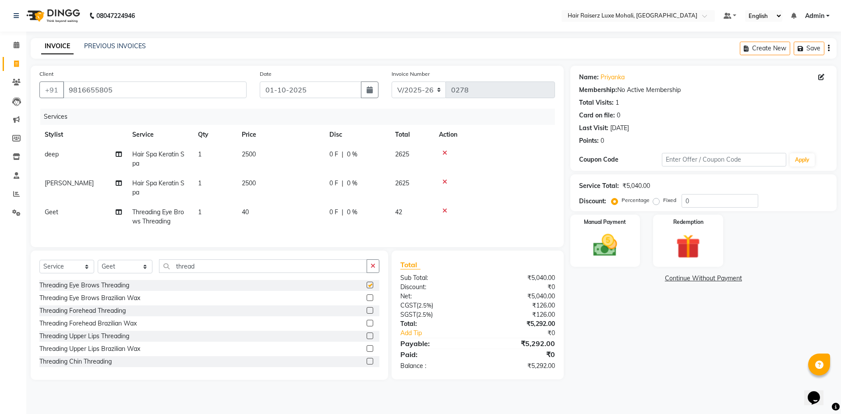
checkbox input "false"
click at [367, 314] on label at bounding box center [370, 310] width 7 height 7
click at [367, 314] on input "checkbox" at bounding box center [370, 311] width 6 height 6
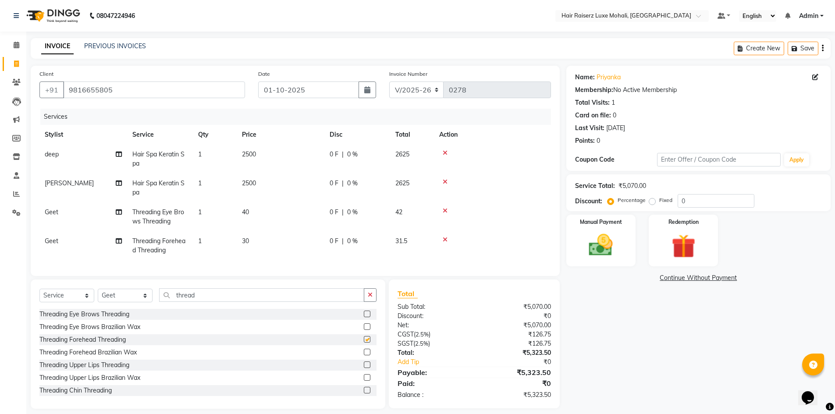
checkbox input "false"
click at [364, 368] on label at bounding box center [367, 364] width 7 height 7
click at [364, 368] on input "checkbox" at bounding box center [367, 365] width 6 height 6
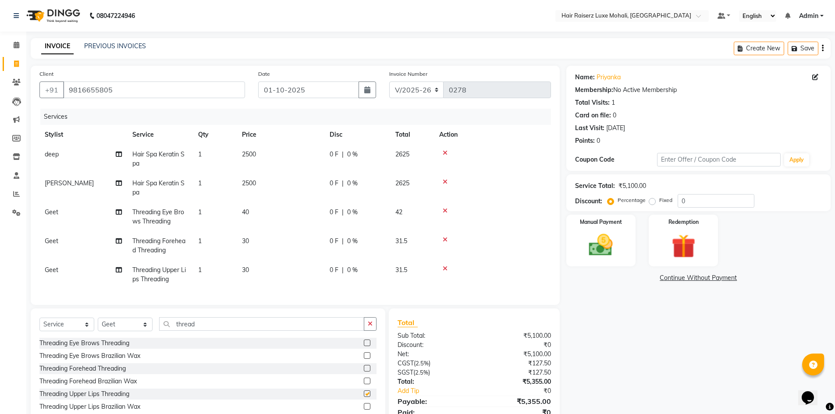
checkbox input "false"
click at [251, 153] on span "2500" at bounding box center [249, 154] width 14 height 8
select select "87876"
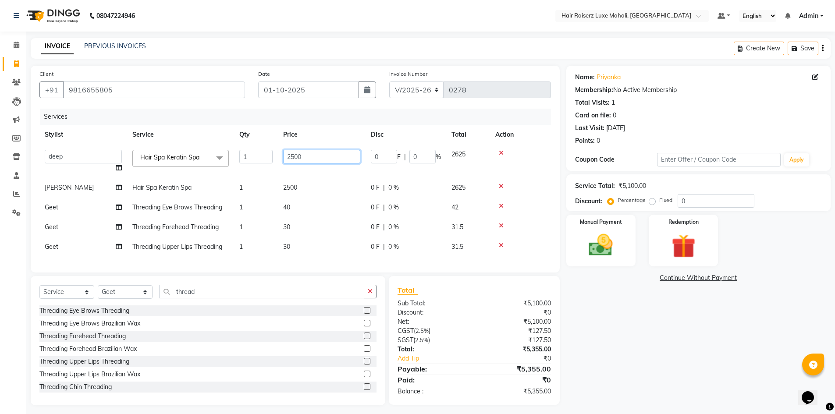
drag, startPoint x: 309, startPoint y: 155, endPoint x: 301, endPoint y: 156, distance: 7.5
click at [308, 155] on input "2500" at bounding box center [321, 157] width 77 height 14
type input "2"
type input "3250"
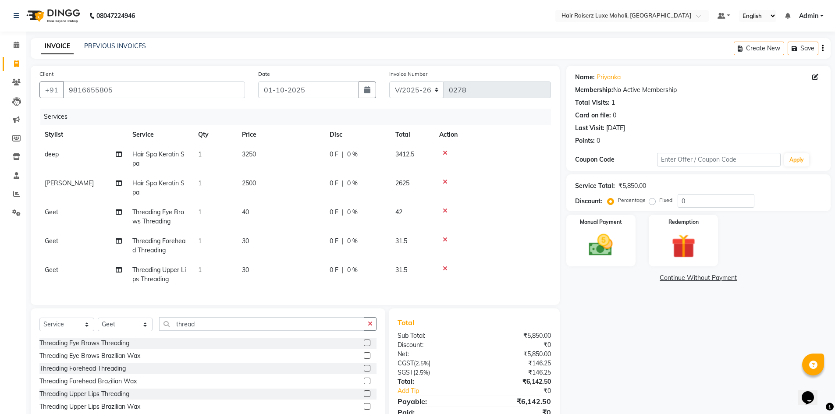
click at [292, 183] on td "2500" at bounding box center [281, 187] width 88 height 29
select select "85953"
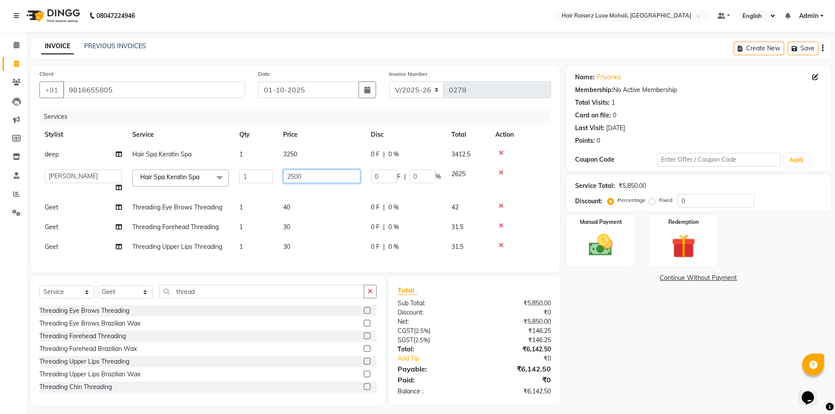
click at [296, 175] on input "2500" at bounding box center [321, 177] width 77 height 14
type input "3250"
drag, startPoint x: 737, startPoint y: 399, endPoint x: 733, endPoint y: 395, distance: 5.6
click at [737, 399] on div "Name: Priyanka Membership: No Active Membership Total Visits: 1 Card on file: 0…" at bounding box center [701, 236] width 271 height 340
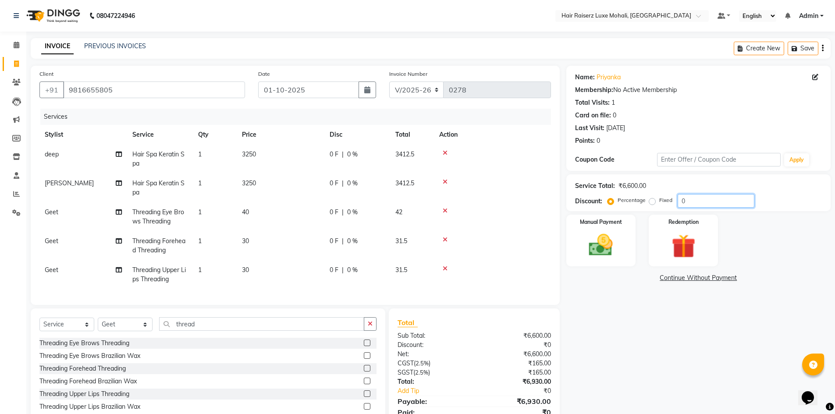
click at [705, 203] on input "0" at bounding box center [715, 201] width 77 height 14
type input "7"
type input "5"
type input "4.46"
click at [714, 237] on div "Redemption" at bounding box center [683, 241] width 72 height 54
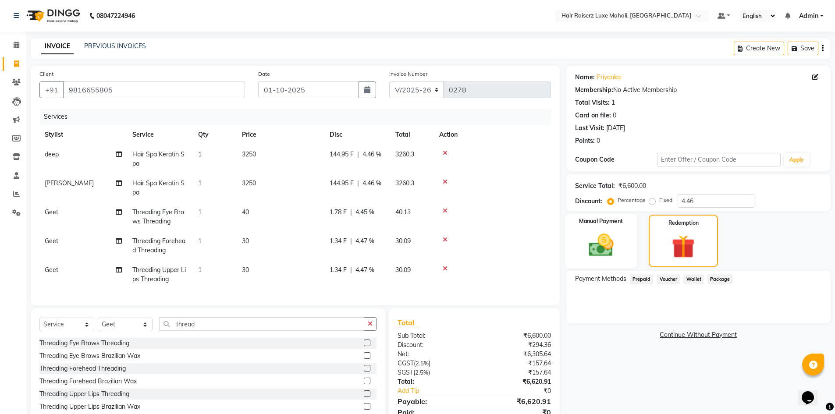
click at [630, 242] on div "Manual Payment" at bounding box center [600, 241] width 72 height 54
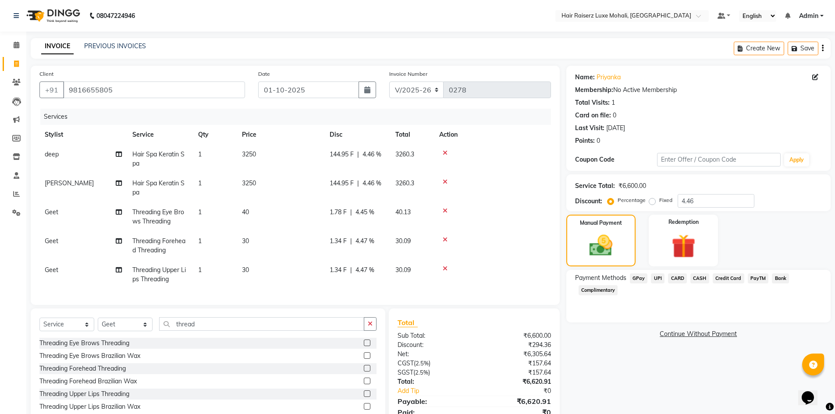
click at [654, 276] on span "UPI" at bounding box center [658, 278] width 14 height 10
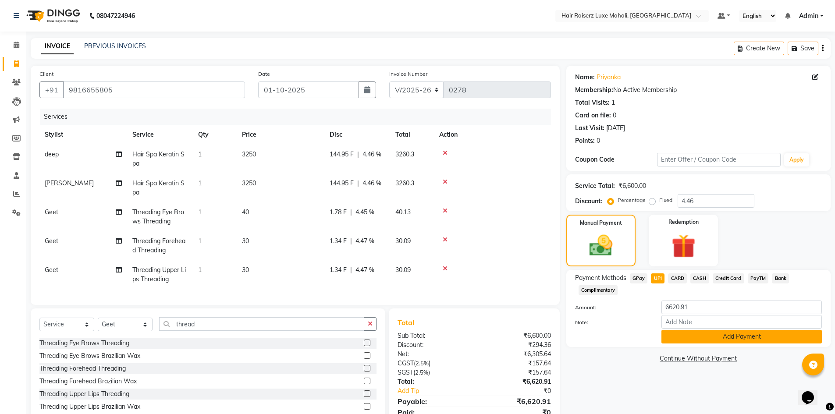
click at [708, 336] on button "Add Payment" at bounding box center [741, 337] width 160 height 14
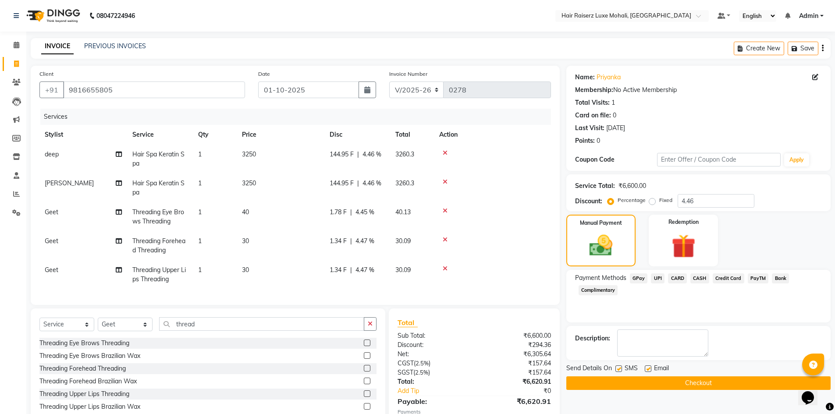
click at [694, 383] on button "Checkout" at bounding box center [698, 383] width 264 height 14
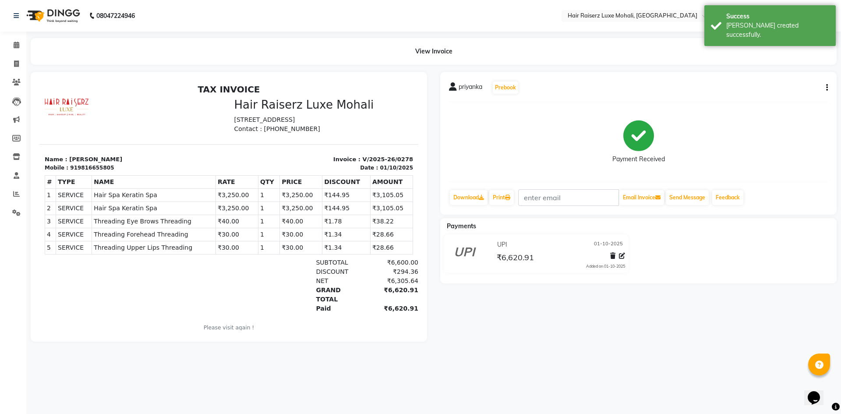
select select "service"
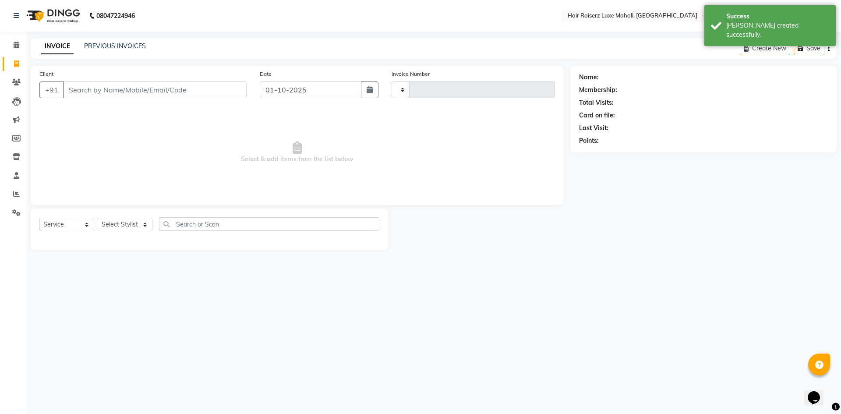
type input "0279"
select select "8575"
click at [88, 83] on input "Client" at bounding box center [155, 89] width 184 height 17
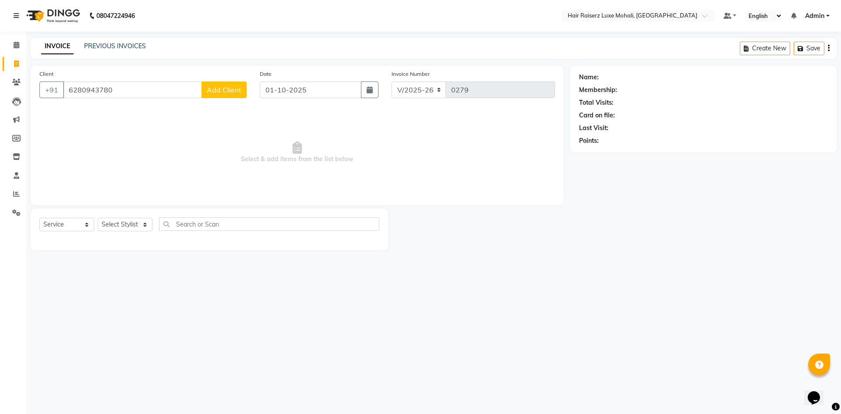
click at [202, 92] on input "6280943780" at bounding box center [132, 89] width 139 height 17
type input "6280943780"
click at [215, 91] on span "Add Client" at bounding box center [224, 89] width 35 height 9
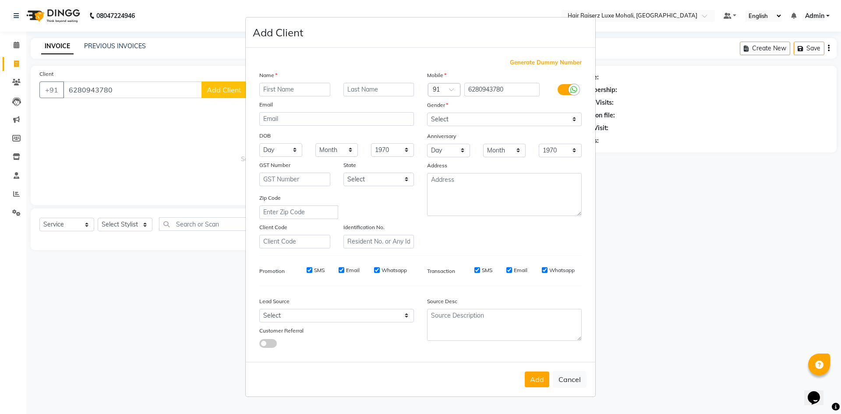
click at [269, 92] on input "text" at bounding box center [294, 90] width 71 height 14
type input "prashant"
click at [468, 123] on select "Select [DEMOGRAPHIC_DATA] [DEMOGRAPHIC_DATA] Other Prefer Not To Say" at bounding box center [504, 120] width 155 height 14
select select "[DEMOGRAPHIC_DATA]"
click at [427, 113] on select "Select [DEMOGRAPHIC_DATA] [DEMOGRAPHIC_DATA] Other Prefer Not To Say" at bounding box center [504, 120] width 155 height 14
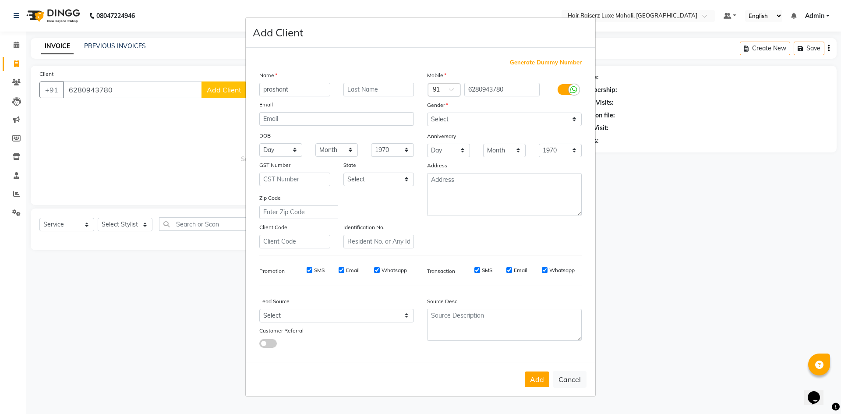
click at [530, 379] on button "Add" at bounding box center [537, 380] width 25 height 16
select select
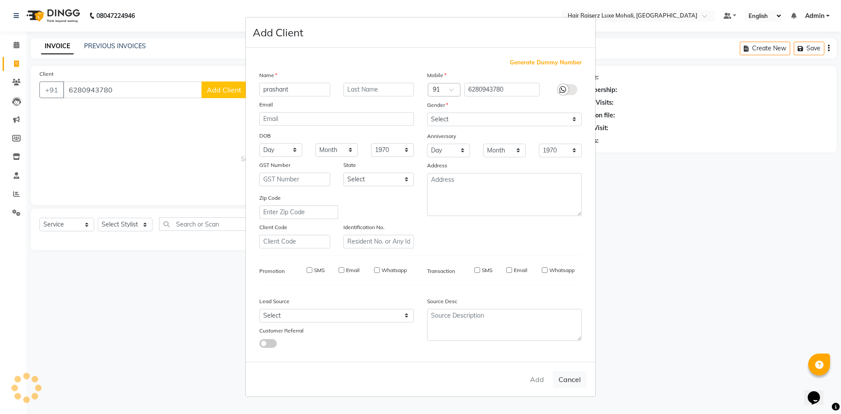
select select
checkbox input "false"
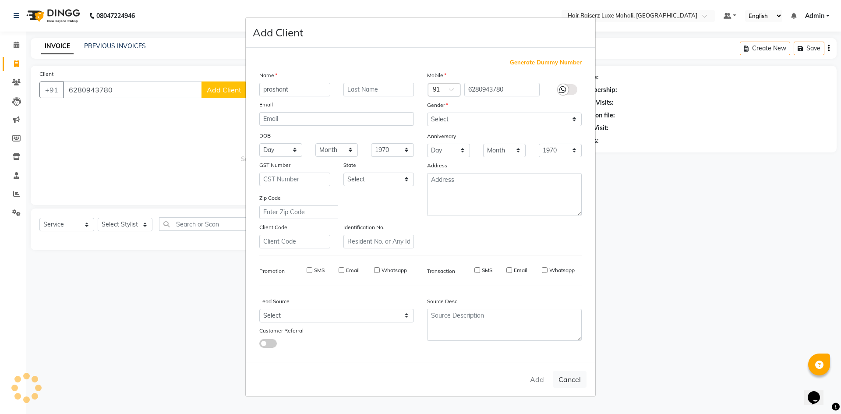
checkbox input "false"
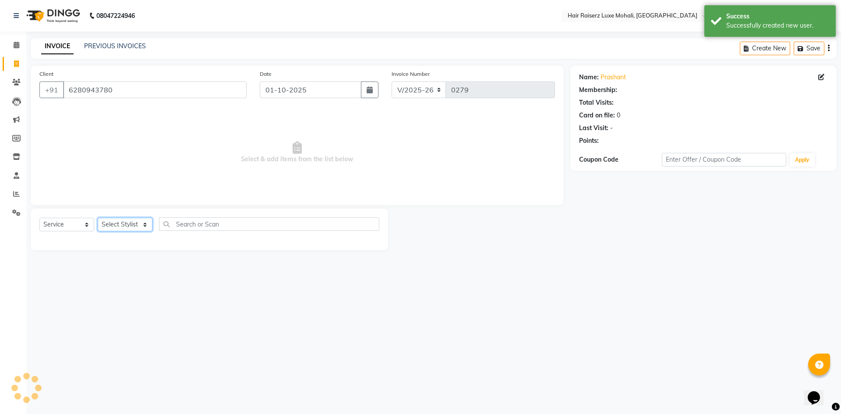
click at [134, 221] on select "Select Stylist Admin [PERSON_NAME] deep Geet neha [PERSON_NAME]" at bounding box center [125, 225] width 55 height 14
select select "85953"
click at [98, 218] on select "Select Stylist Admin [PERSON_NAME] deep Geet neha [PERSON_NAME]" at bounding box center [125, 225] width 55 height 14
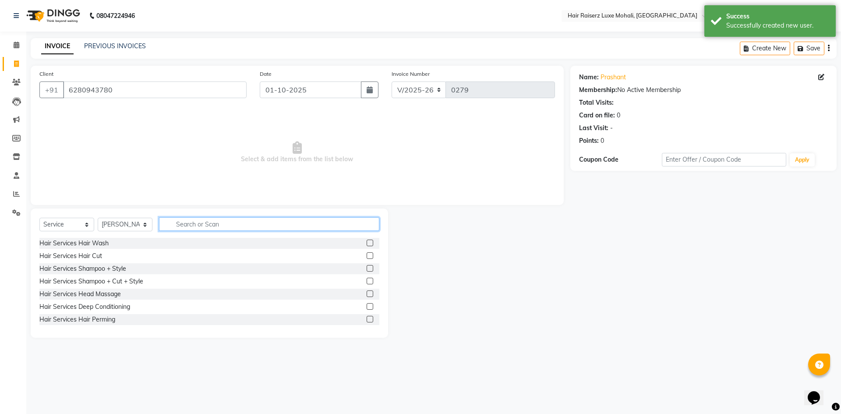
click at [211, 222] on input "text" at bounding box center [269, 224] width 220 height 14
click at [367, 257] on div at bounding box center [373, 256] width 13 height 11
click at [367, 258] on label at bounding box center [370, 255] width 7 height 7
click at [367, 258] on input "checkbox" at bounding box center [370, 256] width 6 height 6
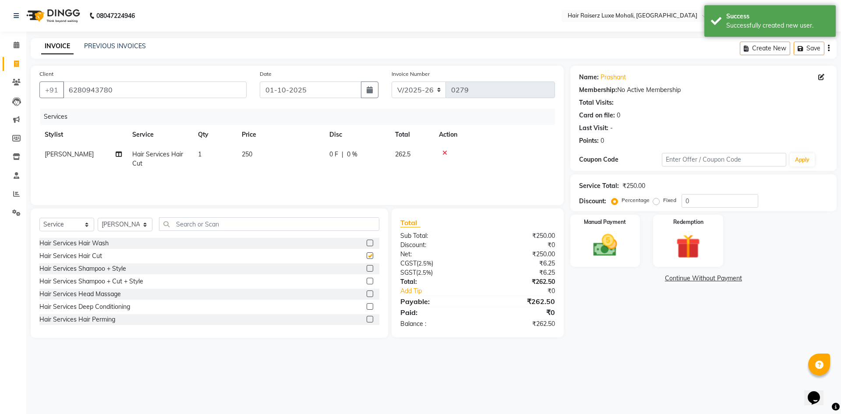
checkbox input "false"
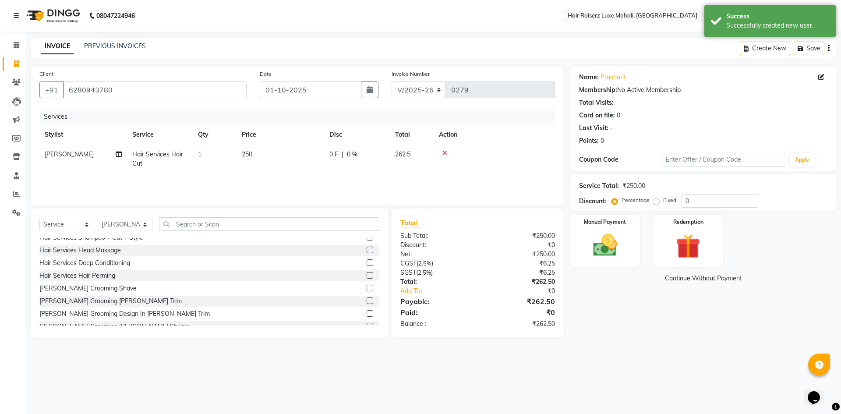
scroll to position [88, 0]
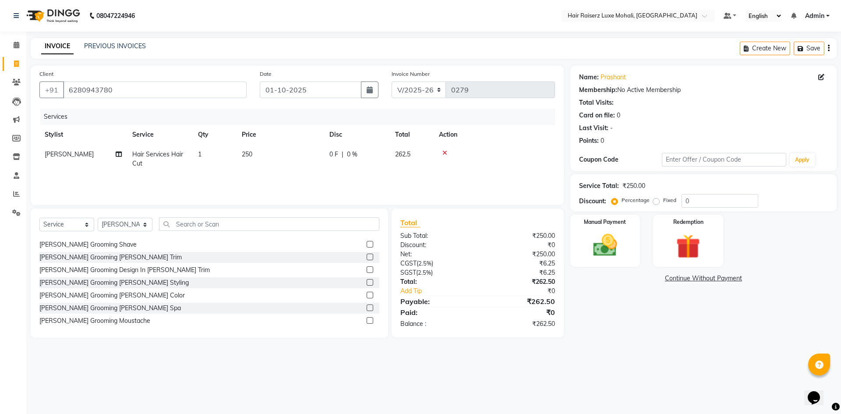
click at [367, 257] on label at bounding box center [370, 257] width 7 height 7
click at [367, 257] on input "checkbox" at bounding box center [370, 258] width 6 height 6
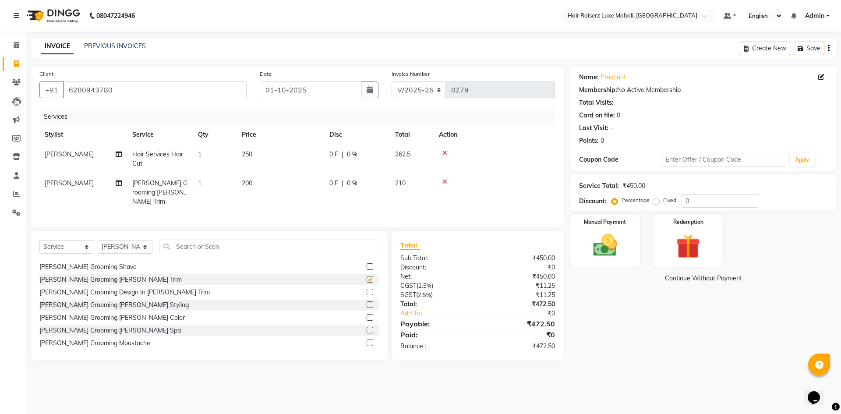
checkbox input "false"
click at [717, 205] on input "0" at bounding box center [720, 201] width 77 height 14
type input "4.76"
click at [705, 225] on div "Redemption" at bounding box center [688, 241] width 73 height 54
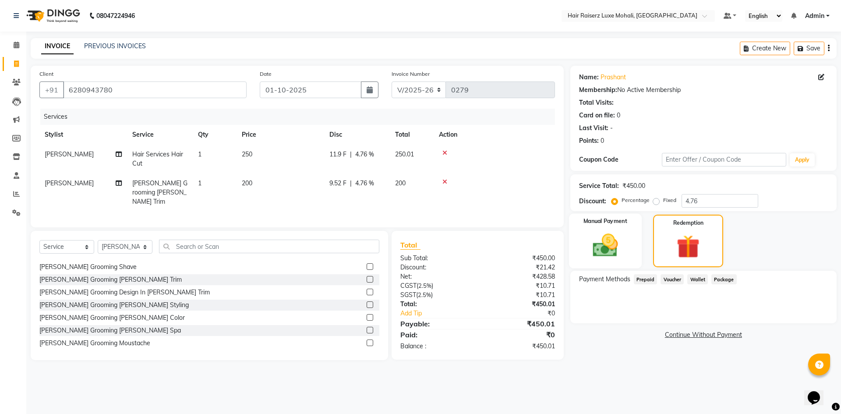
click at [611, 228] on div "Manual Payment" at bounding box center [605, 241] width 73 height 55
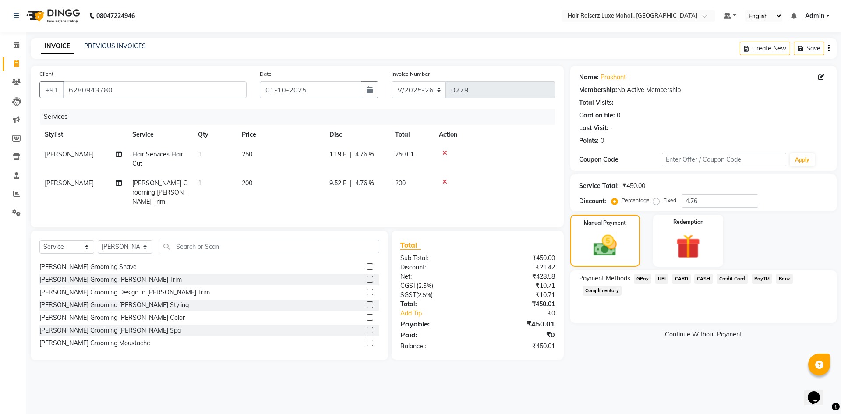
click at [656, 277] on span "UPI" at bounding box center [662, 279] width 14 height 10
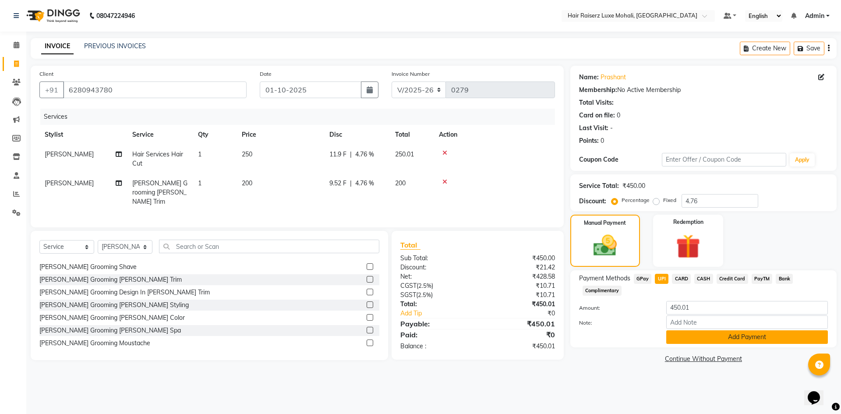
click at [692, 334] on button "Add Payment" at bounding box center [747, 337] width 162 height 14
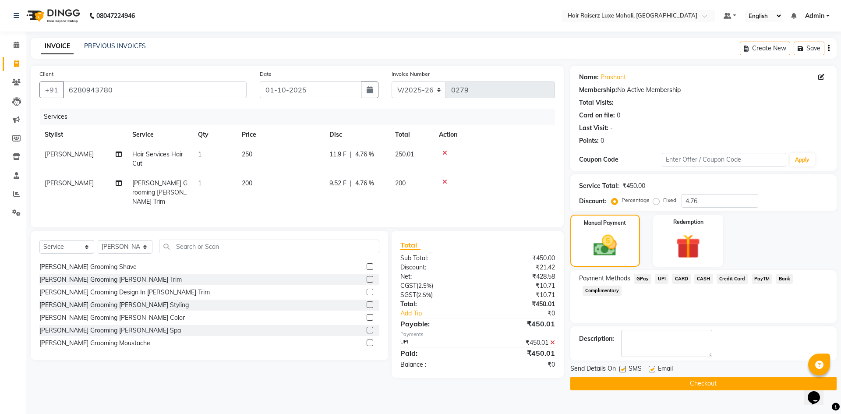
click at [699, 377] on button "Checkout" at bounding box center [703, 384] width 266 height 14
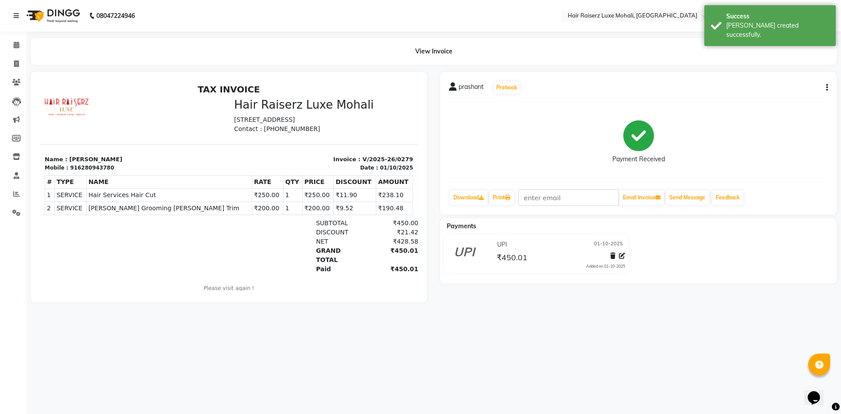
select select "service"
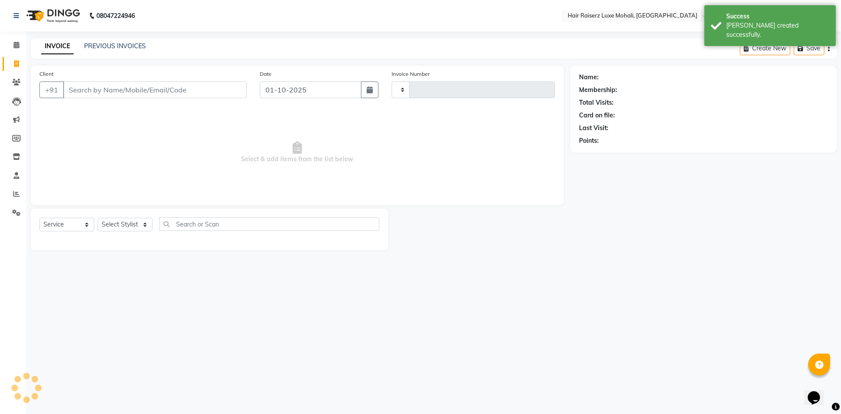
type input "0280"
select select "8575"
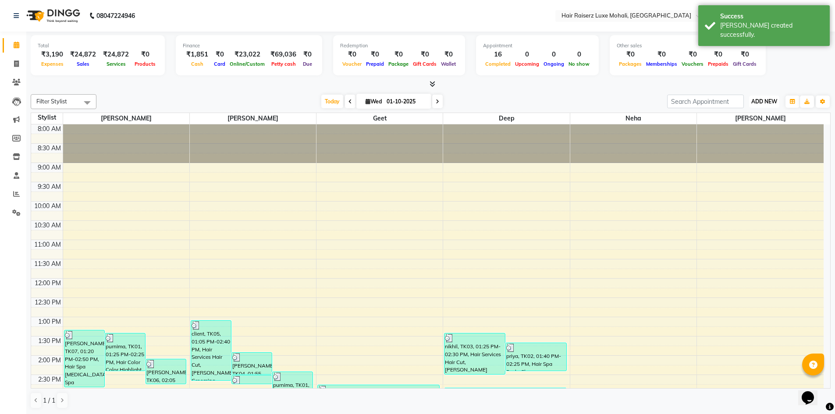
click at [762, 106] on button "ADD NEW Toggle Dropdown" at bounding box center [764, 102] width 30 height 12
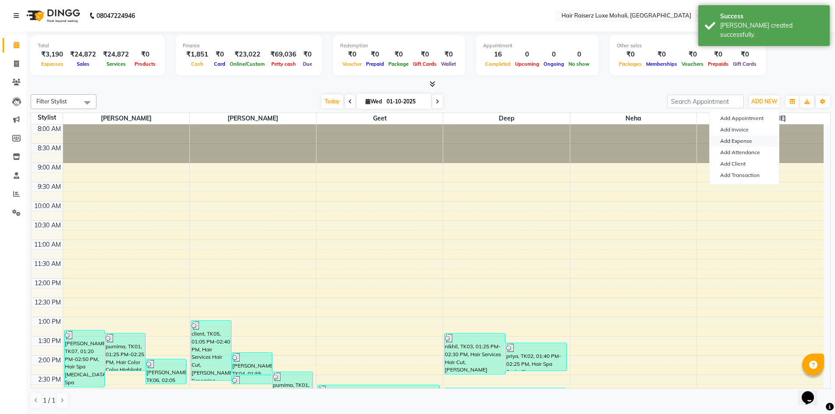
click at [756, 143] on link "Add Expense" at bounding box center [743, 140] width 69 height 11
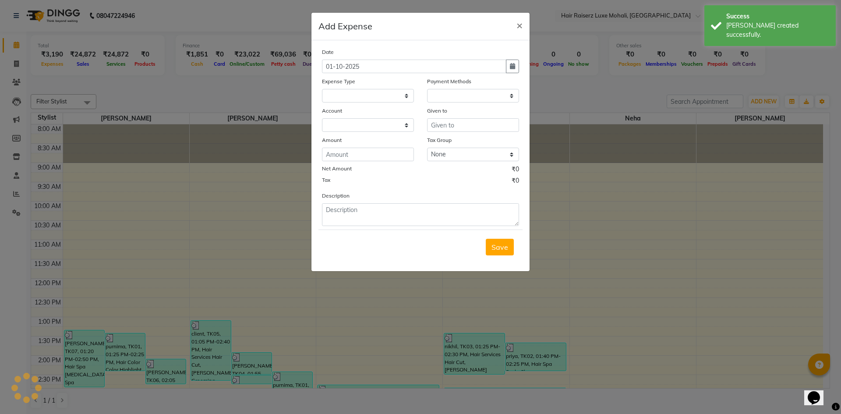
select select "1"
select select "7786"
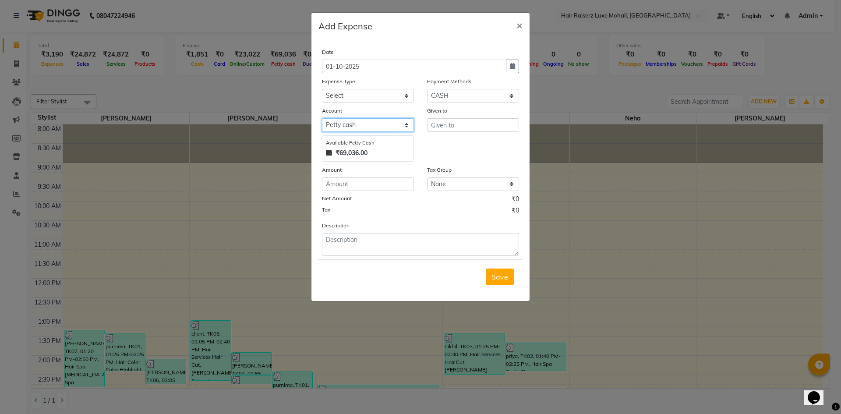
click at [377, 126] on select "Select [PERSON_NAME] cash Default account" at bounding box center [368, 125] width 92 height 14
click at [322, 118] on select "Select [PERSON_NAME] cash Default account" at bounding box center [368, 125] width 92 height 14
click at [507, 98] on select "Select GPay UPI CARD CASH Credit Card Prepaid Voucher PayTM Wallet Bank Package…" at bounding box center [473, 96] width 92 height 14
select select "8"
click at [427, 89] on select "Select GPay UPI CARD CASH Credit Card Prepaid Voucher PayTM Wallet Bank Package…" at bounding box center [473, 96] width 92 height 14
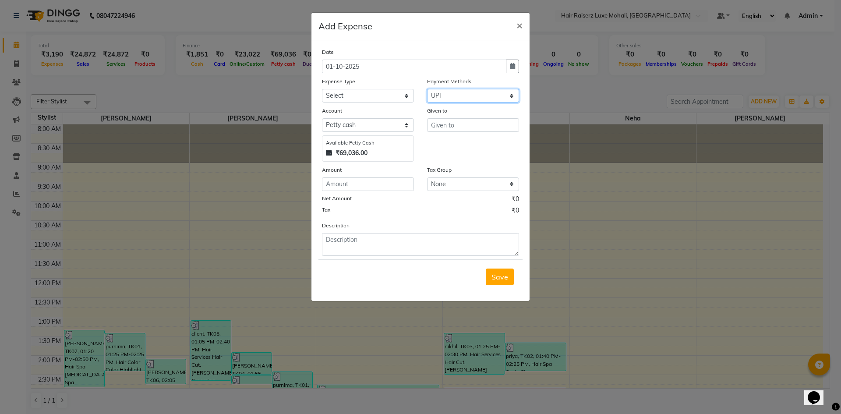
select select "7787"
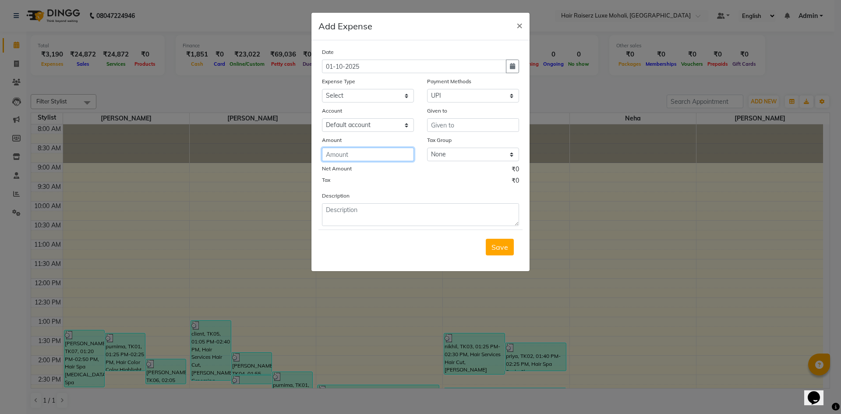
click at [343, 152] on input "number" at bounding box center [368, 155] width 92 height 14
type input "870"
click at [401, 95] on select "Select Advance Salary Advance Tax Bank charges Bank Expense Cab Exp Client Exp …" at bounding box center [368, 96] width 92 height 14
select select "15367"
click at [322, 89] on select "Select Advance Salary Advance Tax Bank charges Bank Expense Cab Exp Client Exp …" at bounding box center [368, 96] width 92 height 14
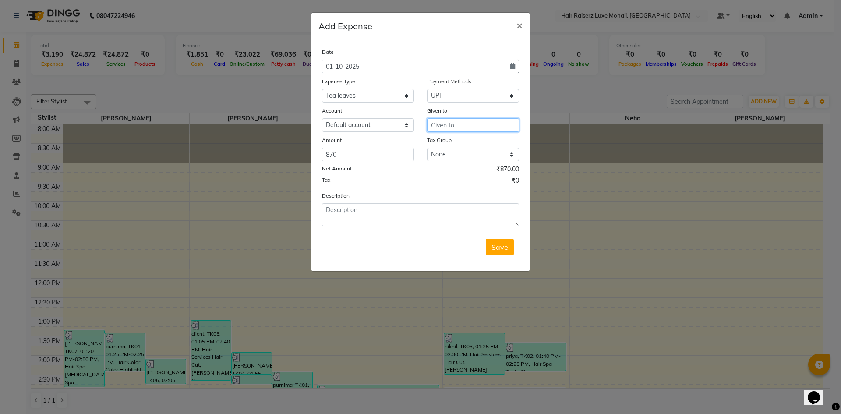
click at [440, 124] on input "text" at bounding box center [473, 125] width 92 height 14
type input "d"
type input "tea distributor"
click at [507, 252] on button "Save" at bounding box center [500, 247] width 28 height 17
